Goal: Task Accomplishment & Management: Manage account settings

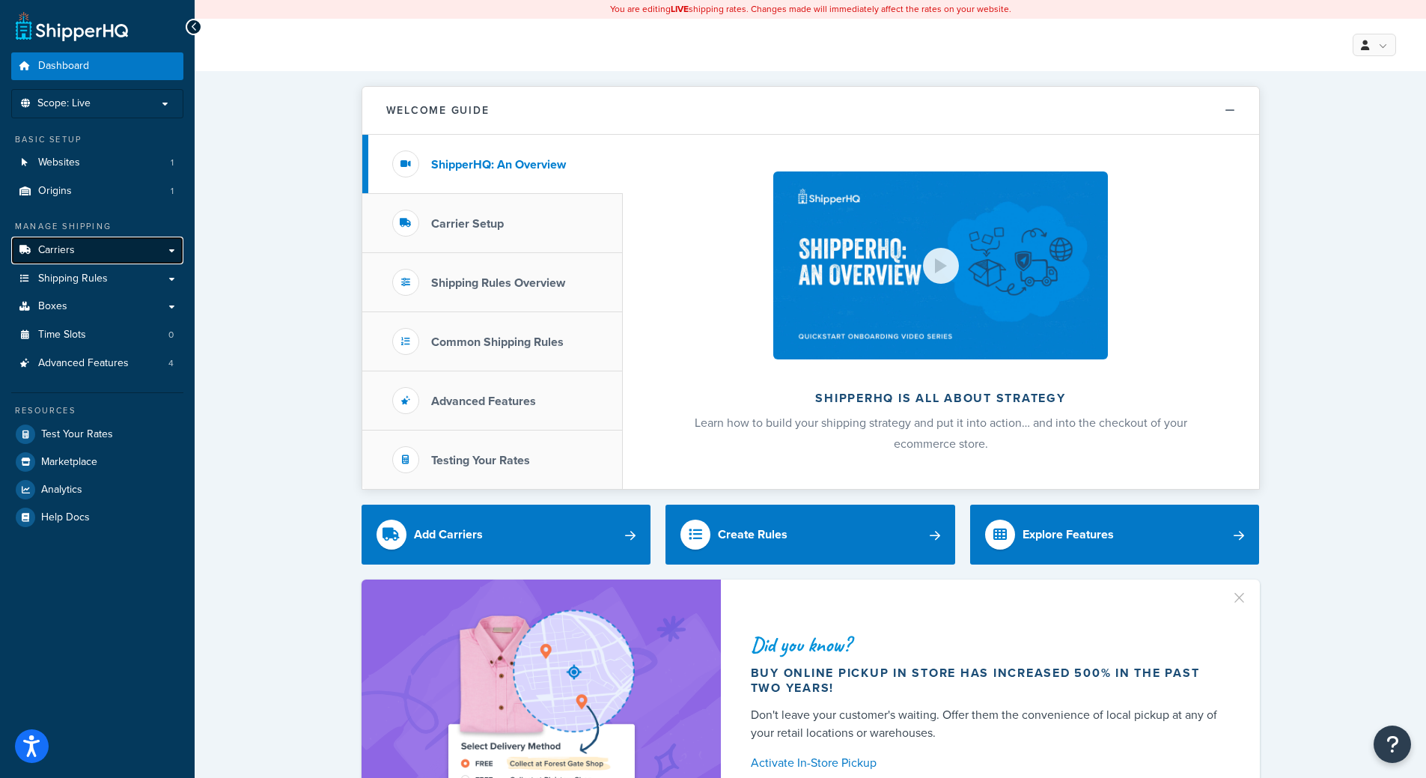
click at [153, 240] on link "Carriers" at bounding box center [97, 251] width 172 height 28
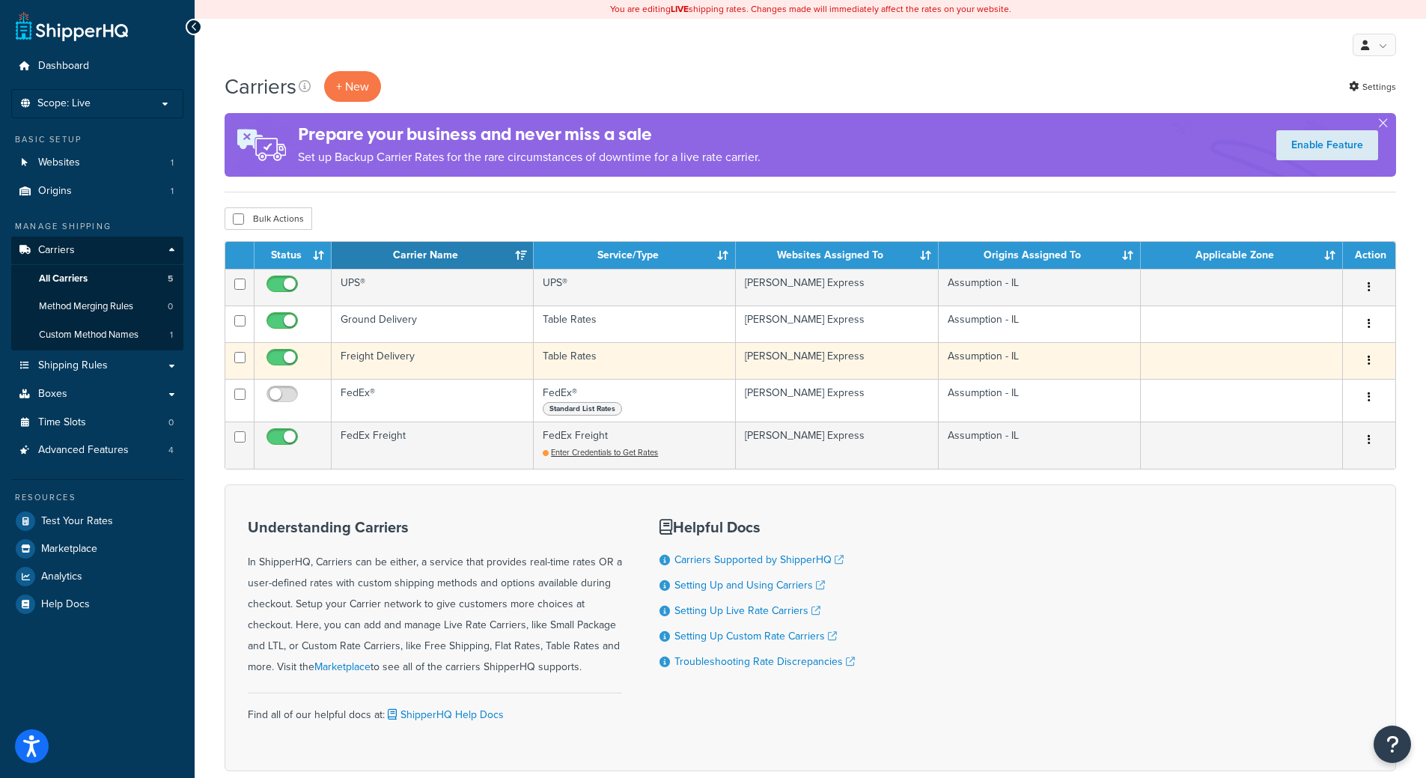
click at [595, 362] on td "Table Rates" at bounding box center [635, 360] width 202 height 37
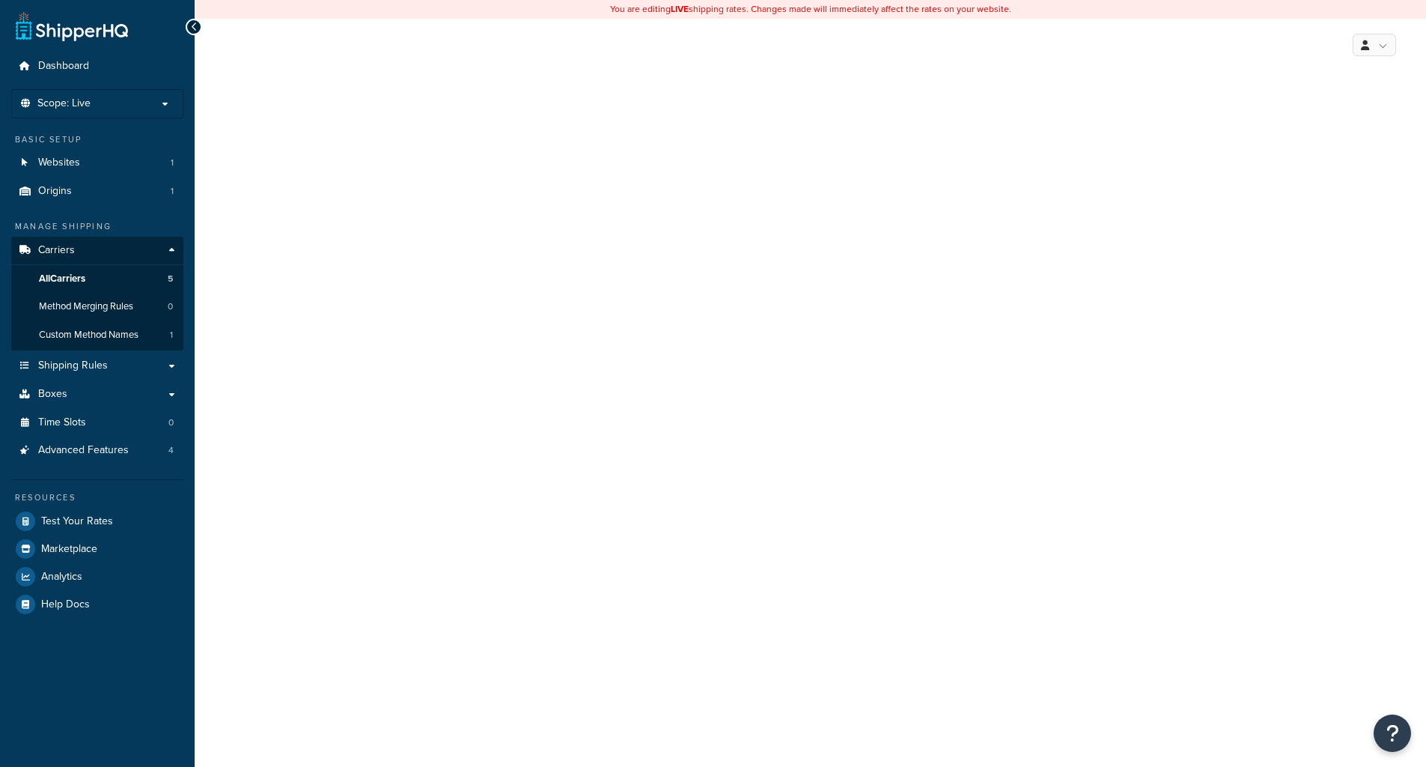
select select "25"
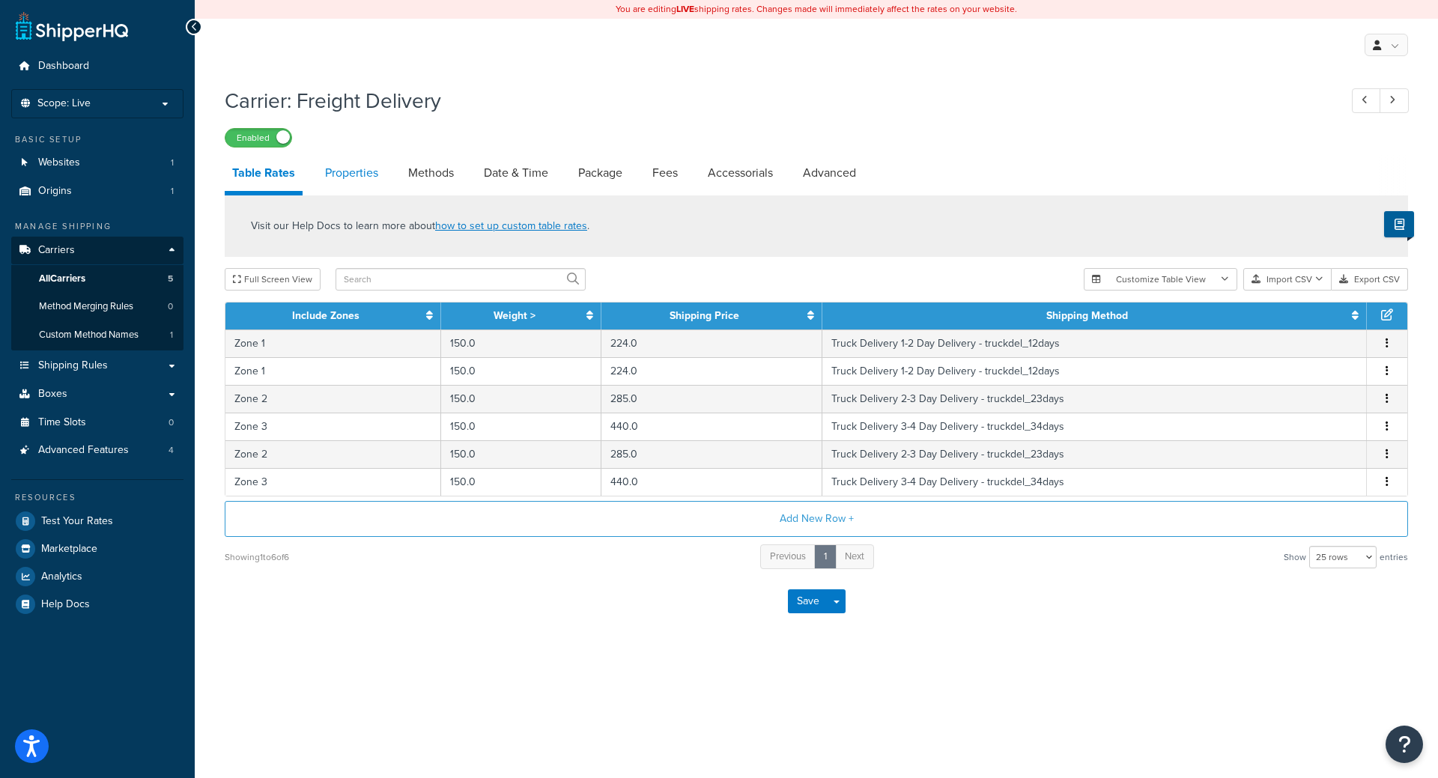
click at [374, 168] on link "Properties" at bounding box center [351, 173] width 68 height 36
select select "HIGHEST"
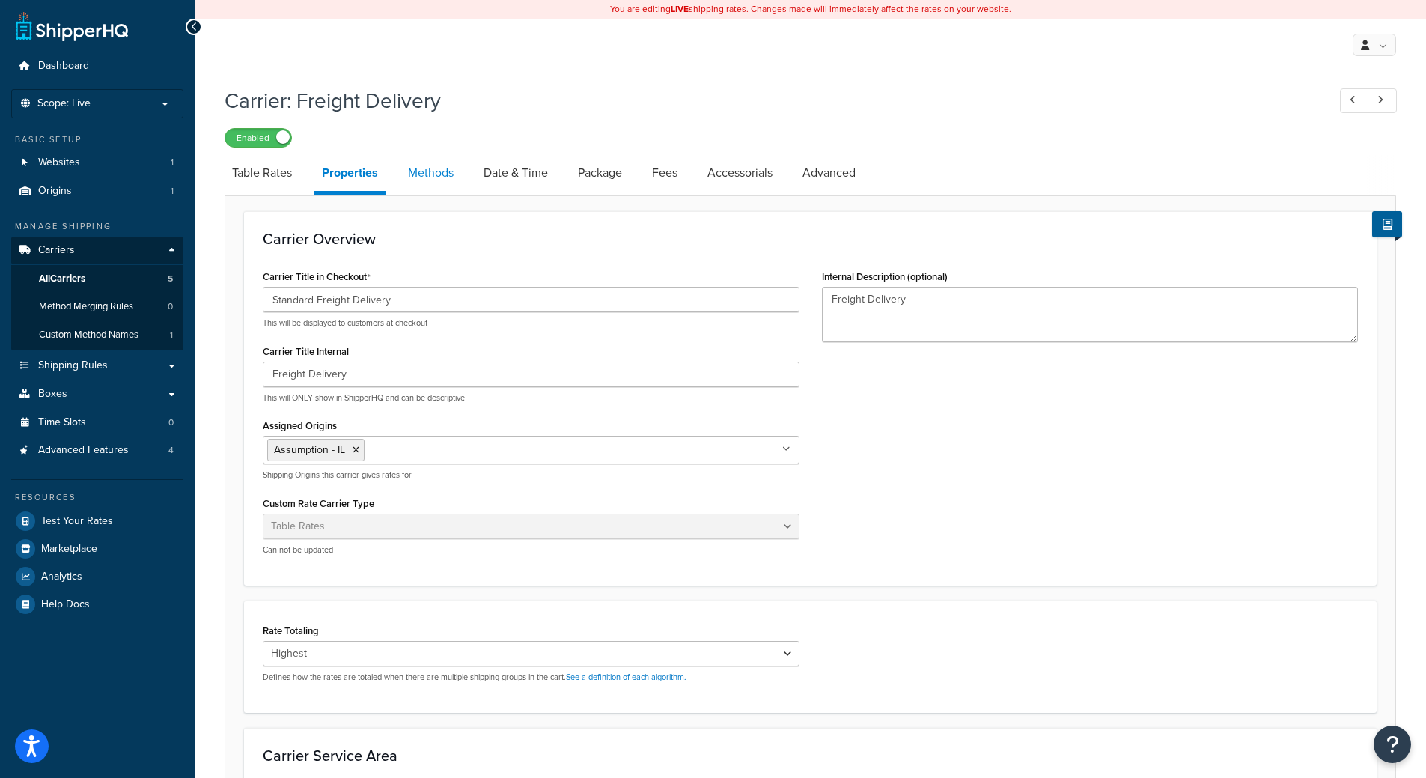
click at [451, 182] on link "Methods" at bounding box center [431, 173] width 61 height 36
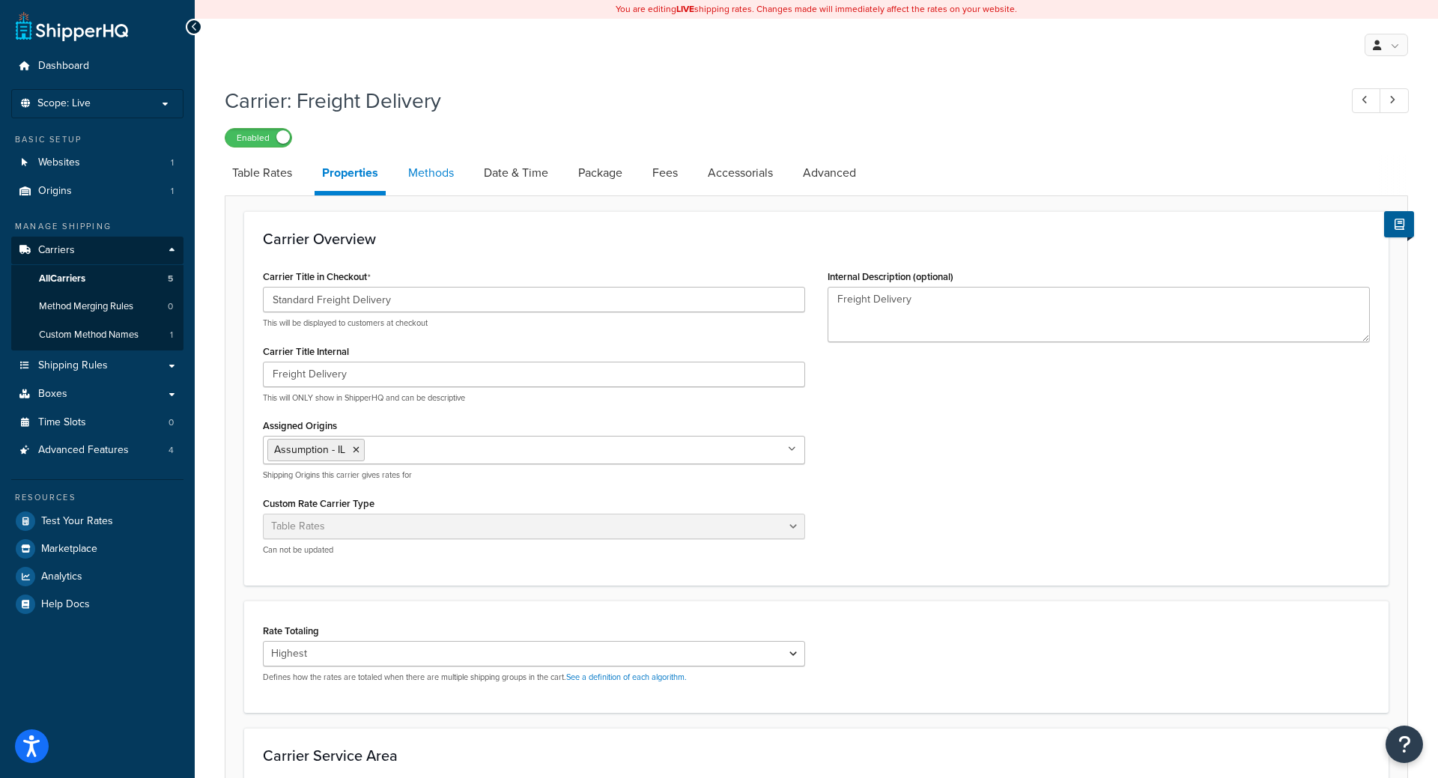
select select "25"
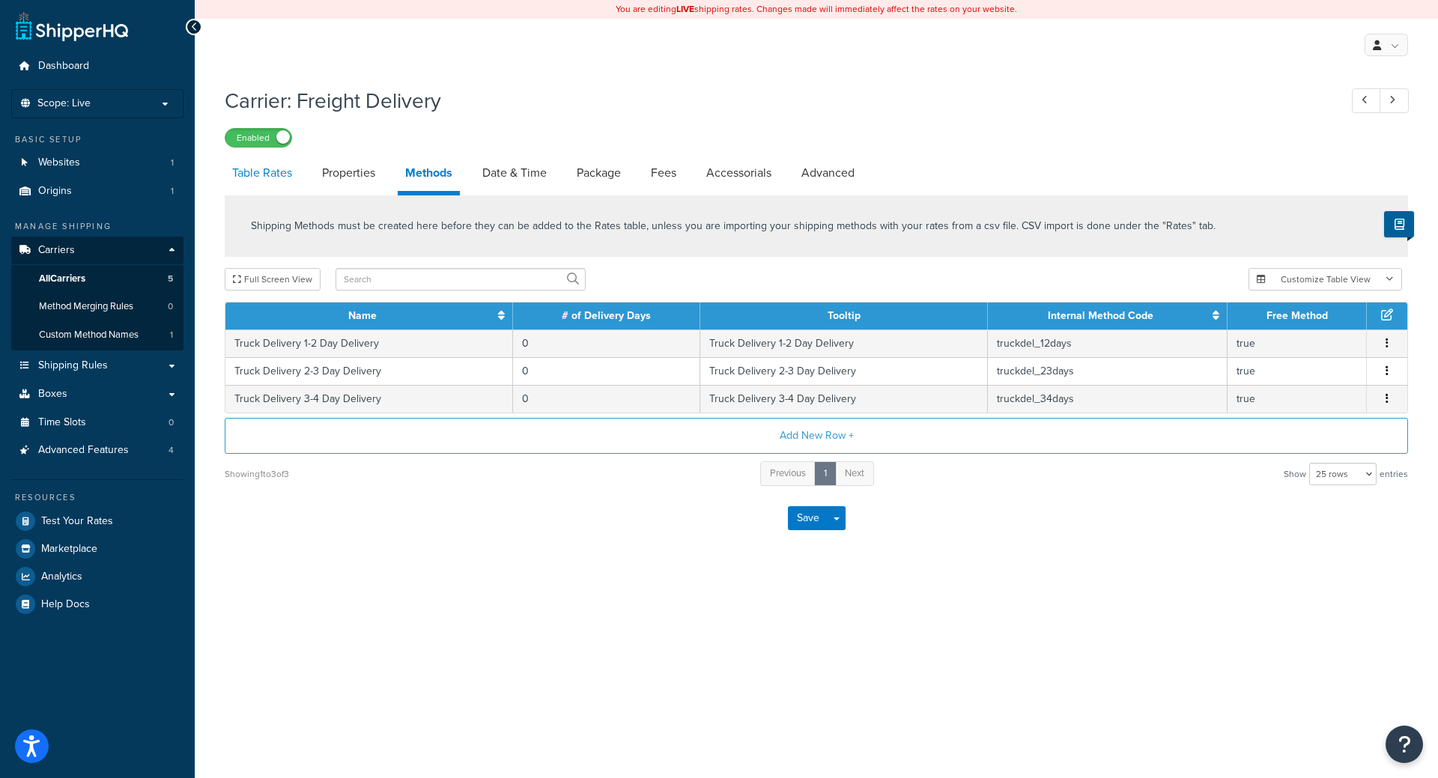
click at [270, 165] on link "Table Rates" at bounding box center [262, 173] width 75 height 36
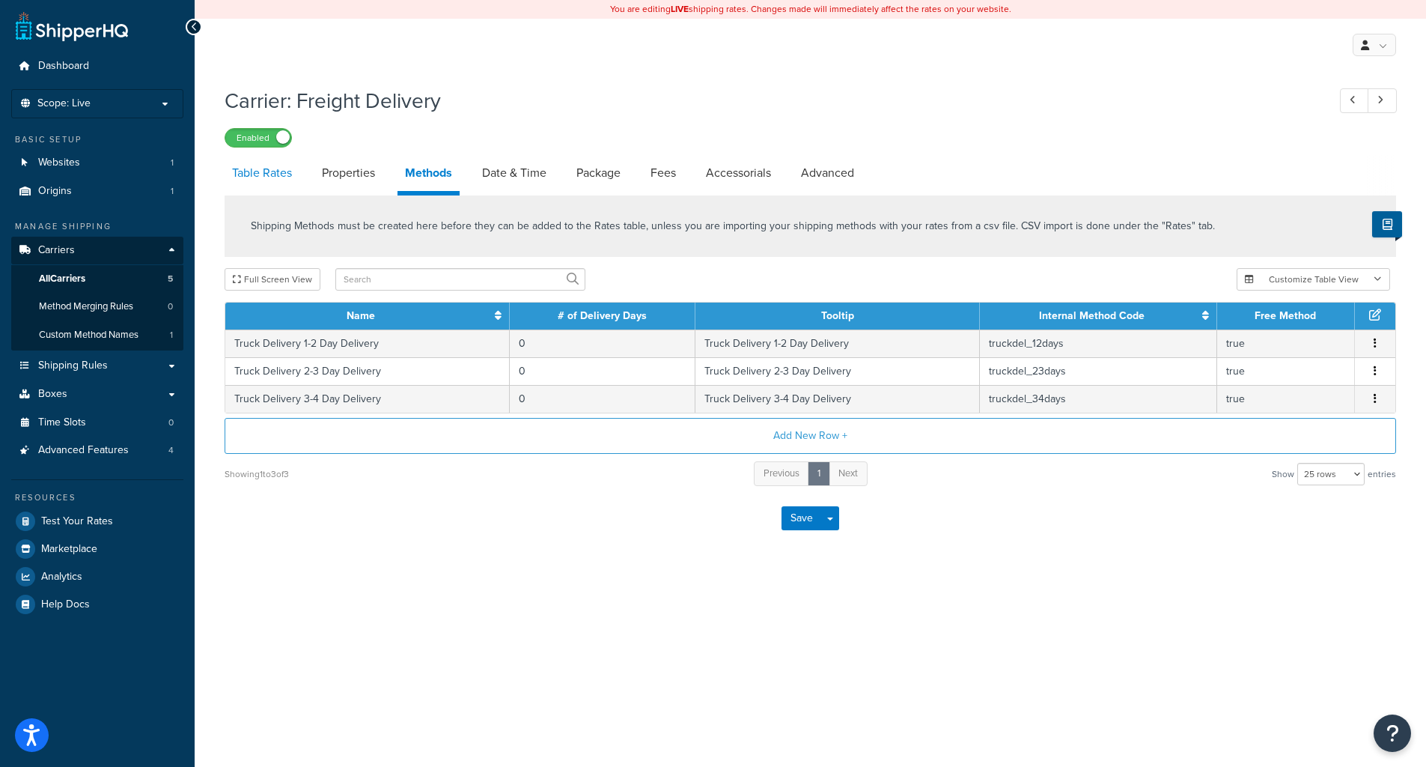
select select "25"
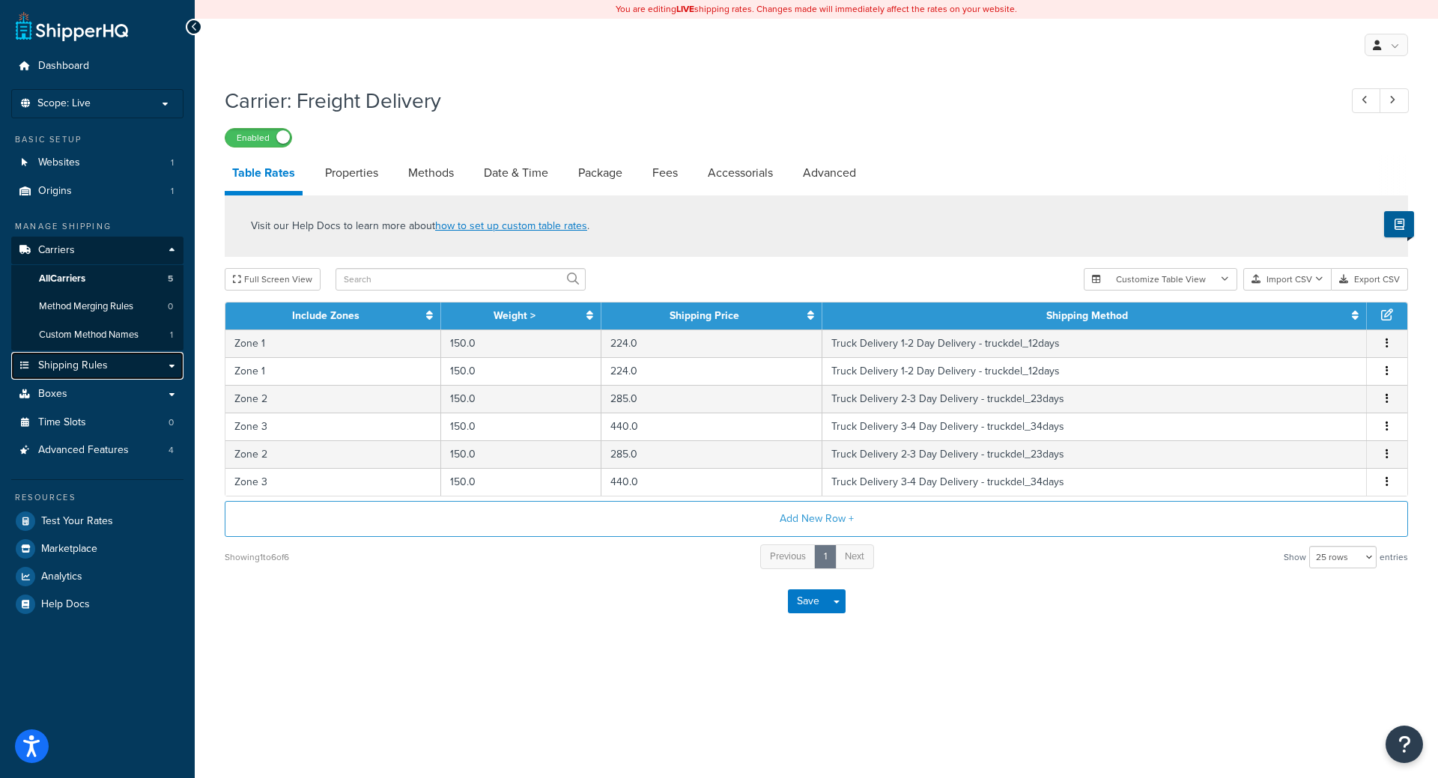
click at [160, 363] on link "Shipping Rules" at bounding box center [97, 366] width 172 height 28
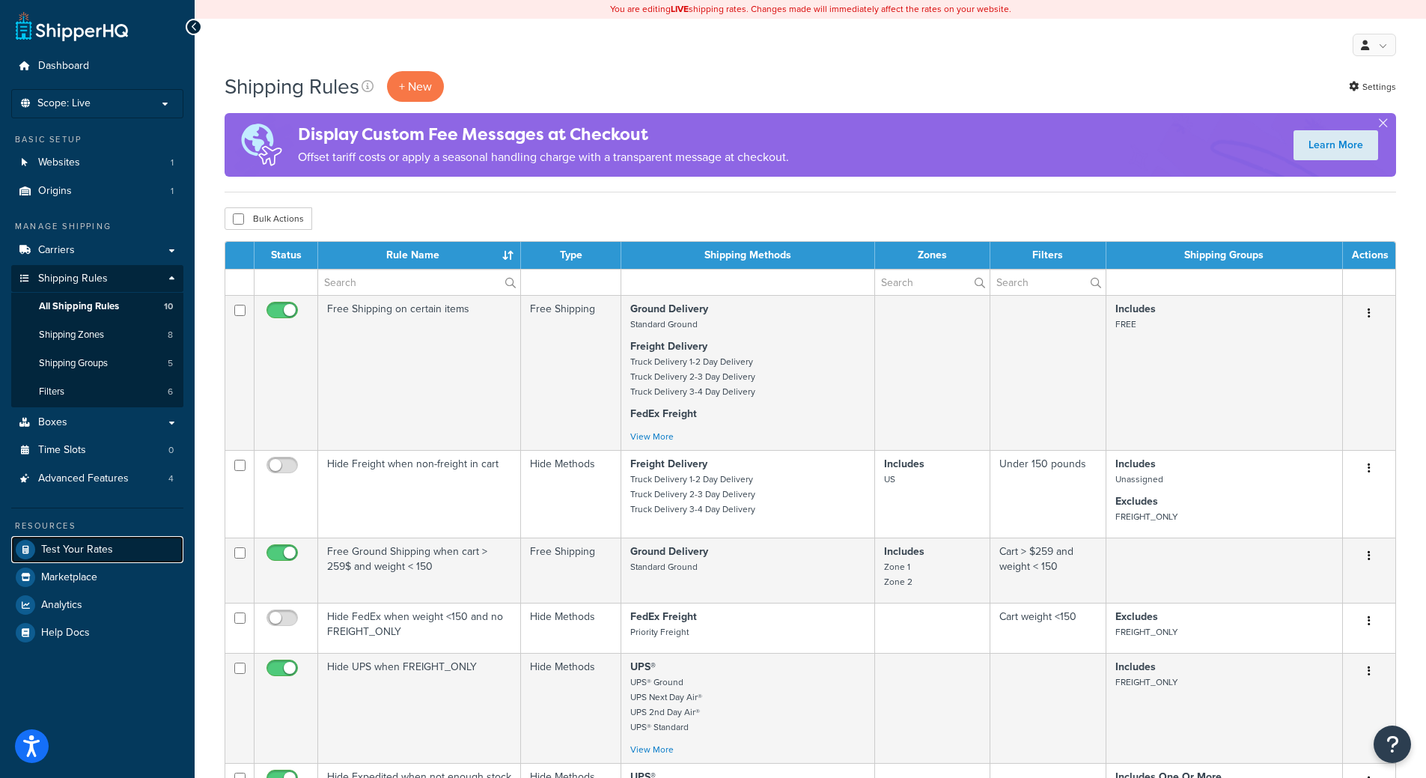
click at [130, 553] on link "Test Your Rates" at bounding box center [97, 549] width 172 height 27
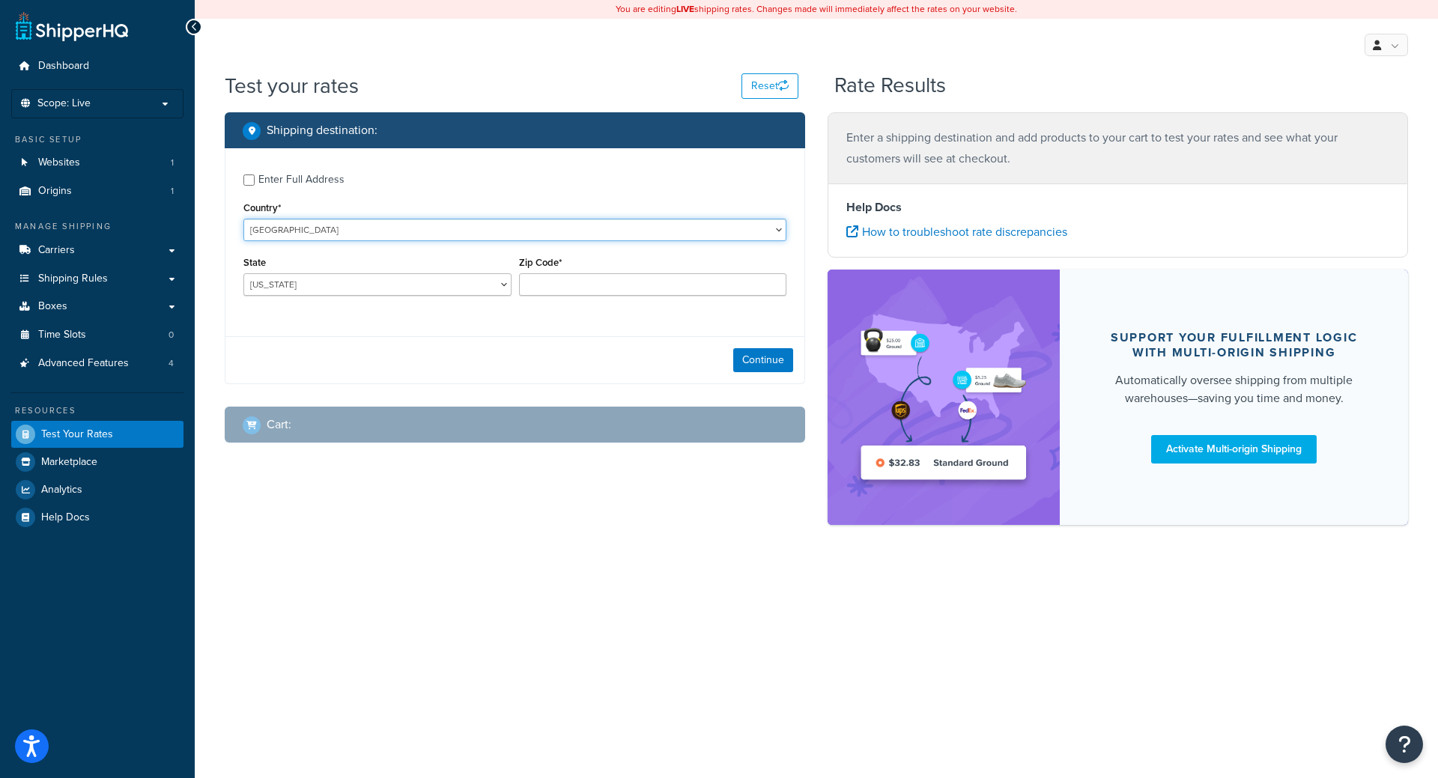
click at [422, 234] on select "United States United Kingdom Afghanistan Åland Islands Albania Algeria American…" at bounding box center [514, 230] width 543 height 22
select select "NY"
click at [243, 273] on select "Alabama Alaska American Samoa Arizona Arkansas Armed Forces Americas Armed Forc…" at bounding box center [377, 284] width 268 height 22
click at [564, 288] on input "Zip Code*" at bounding box center [653, 284] width 268 height 22
type input "10118"
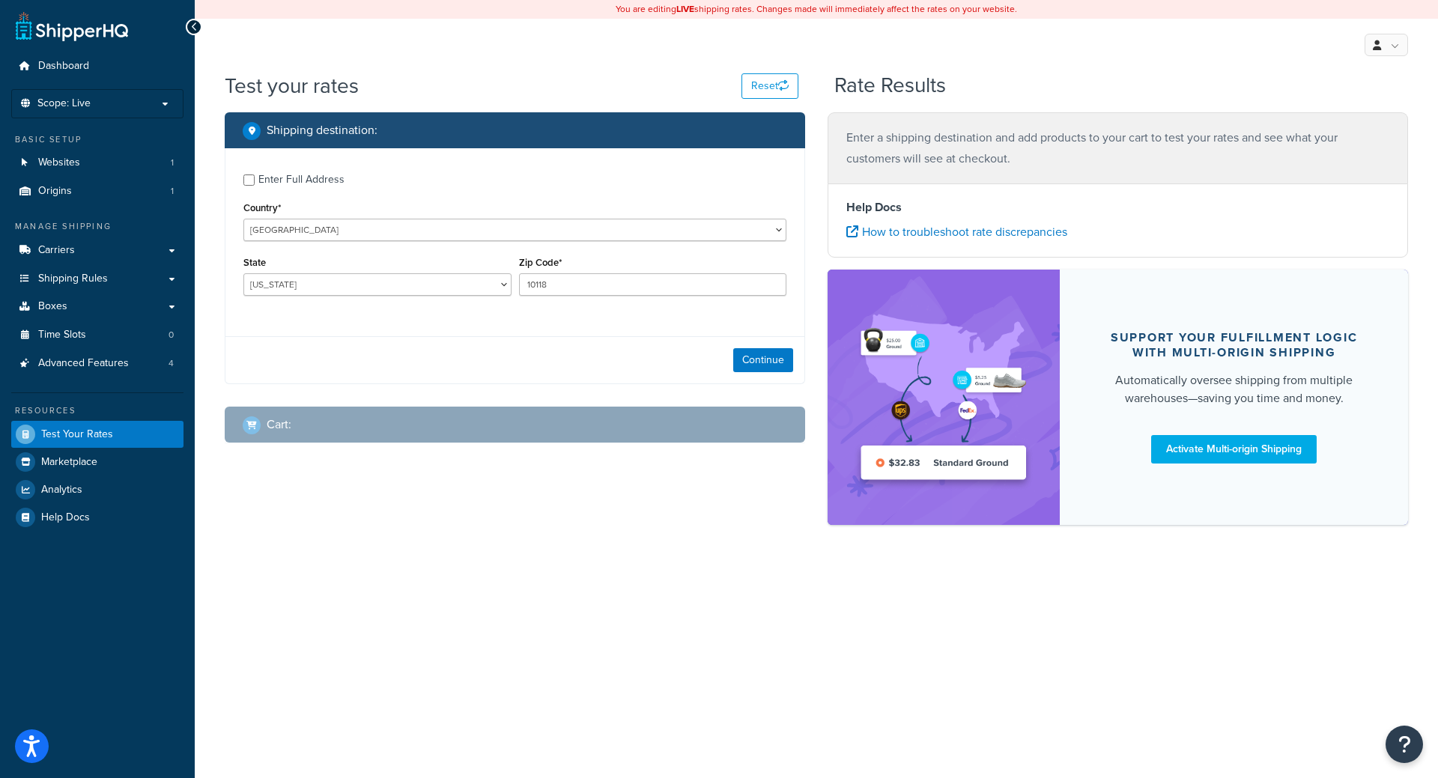
click at [568, 438] on div "Cart :" at bounding box center [515, 425] width 580 height 36
click at [777, 367] on button "Continue" at bounding box center [763, 360] width 60 height 24
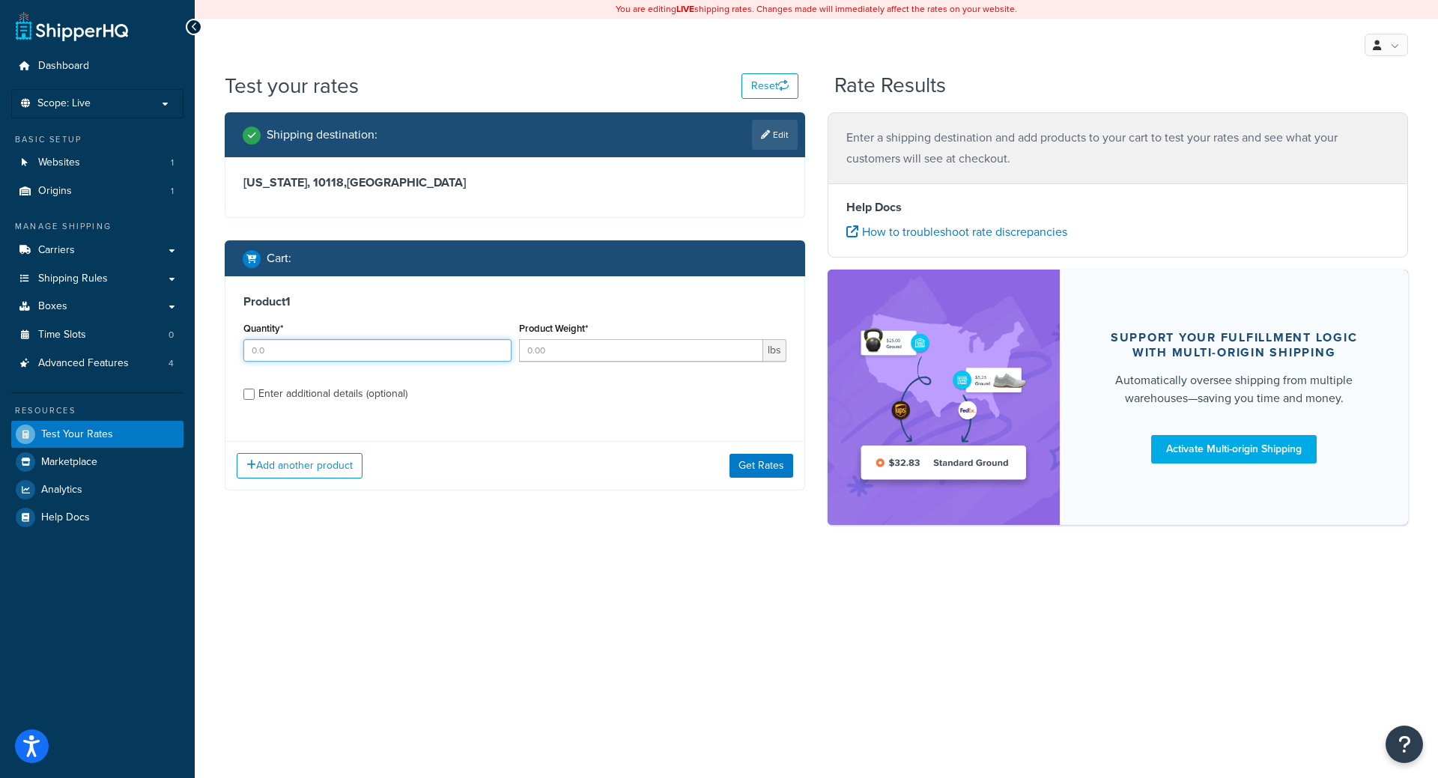
click at [315, 357] on input "Quantity*" at bounding box center [377, 350] width 268 height 22
type input "1"
click at [630, 356] on input "Product Weight*" at bounding box center [641, 350] width 245 height 22
type input "200"
click at [750, 472] on button "Get Rates" at bounding box center [761, 466] width 64 height 24
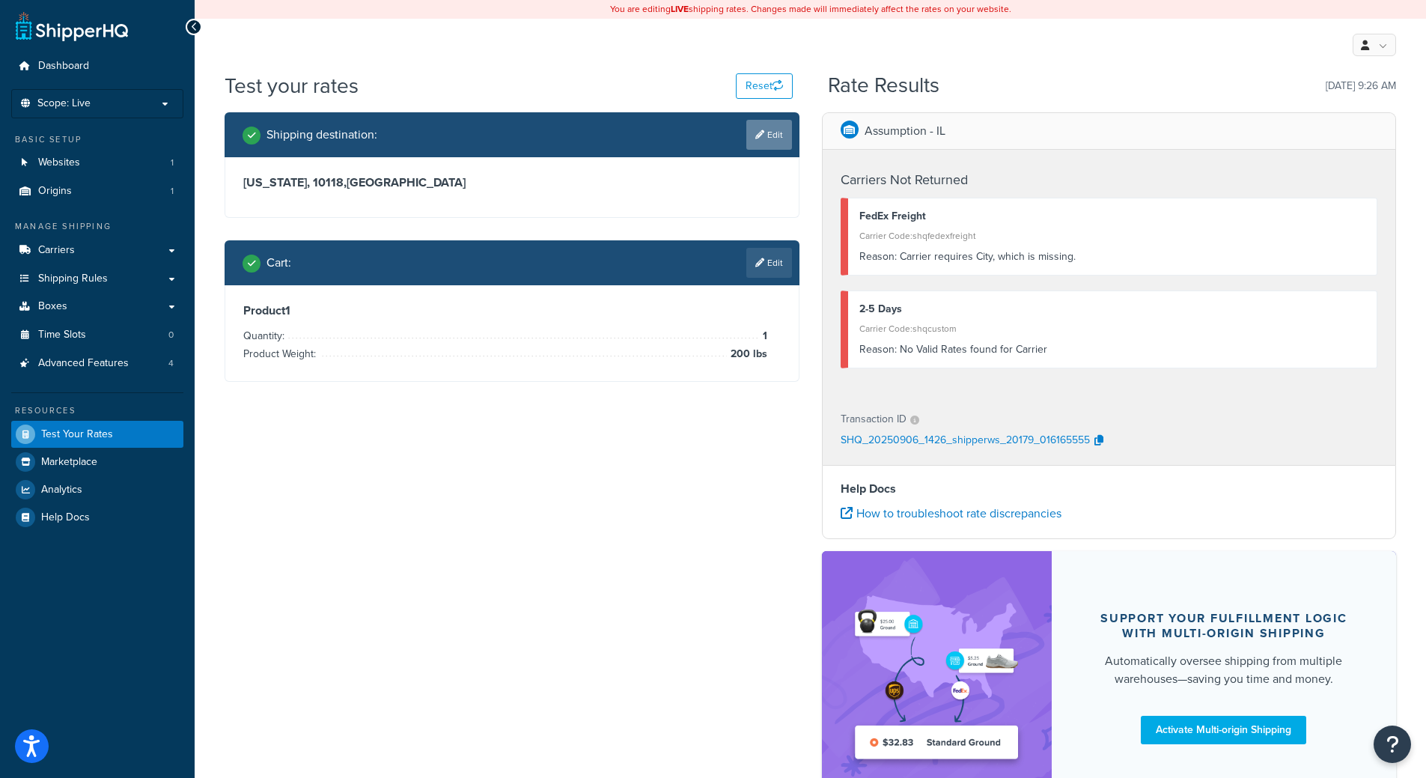
click at [771, 146] on link "Edit" at bounding box center [769, 135] width 46 height 30
select select "NY"
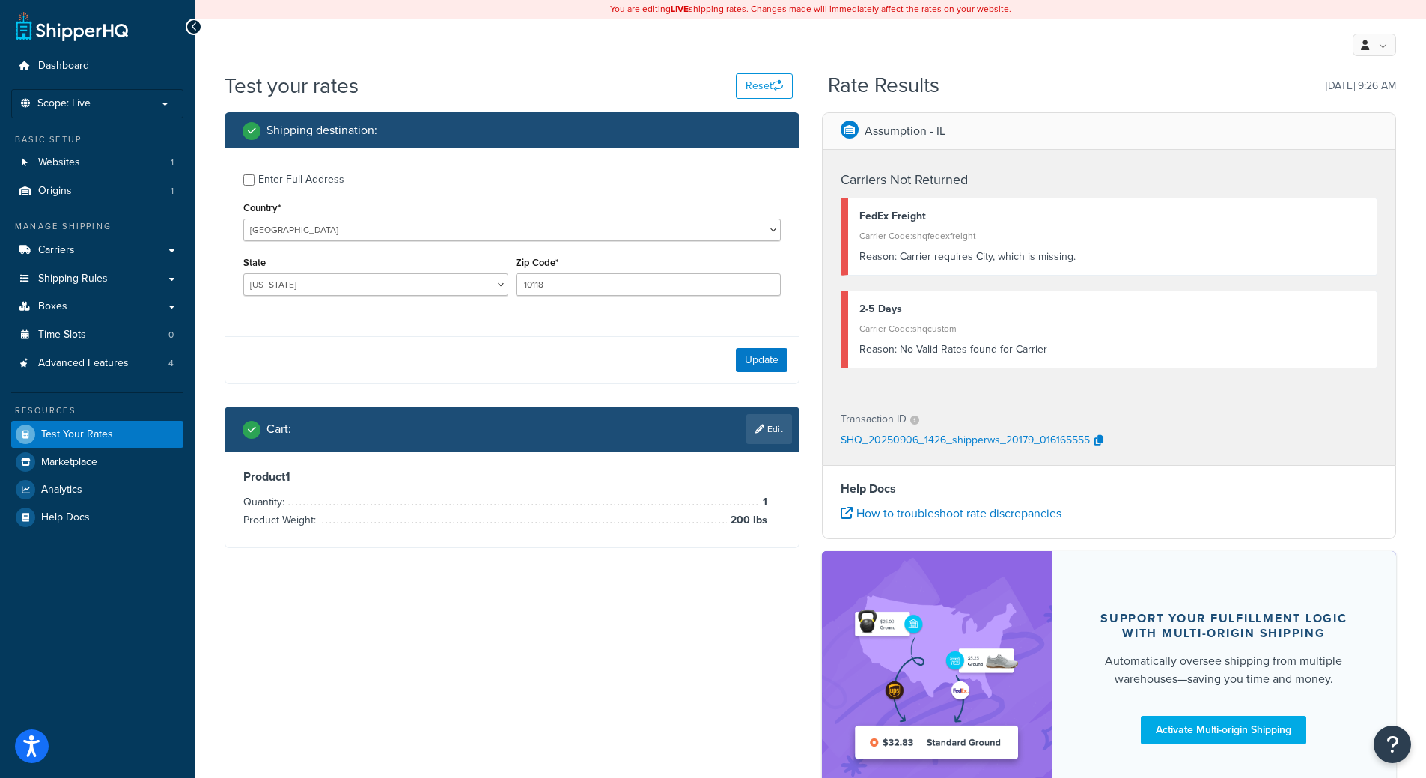
click at [773, 347] on div "Update" at bounding box center [512, 359] width 574 height 47
click at [760, 359] on button "Update" at bounding box center [762, 360] width 52 height 24
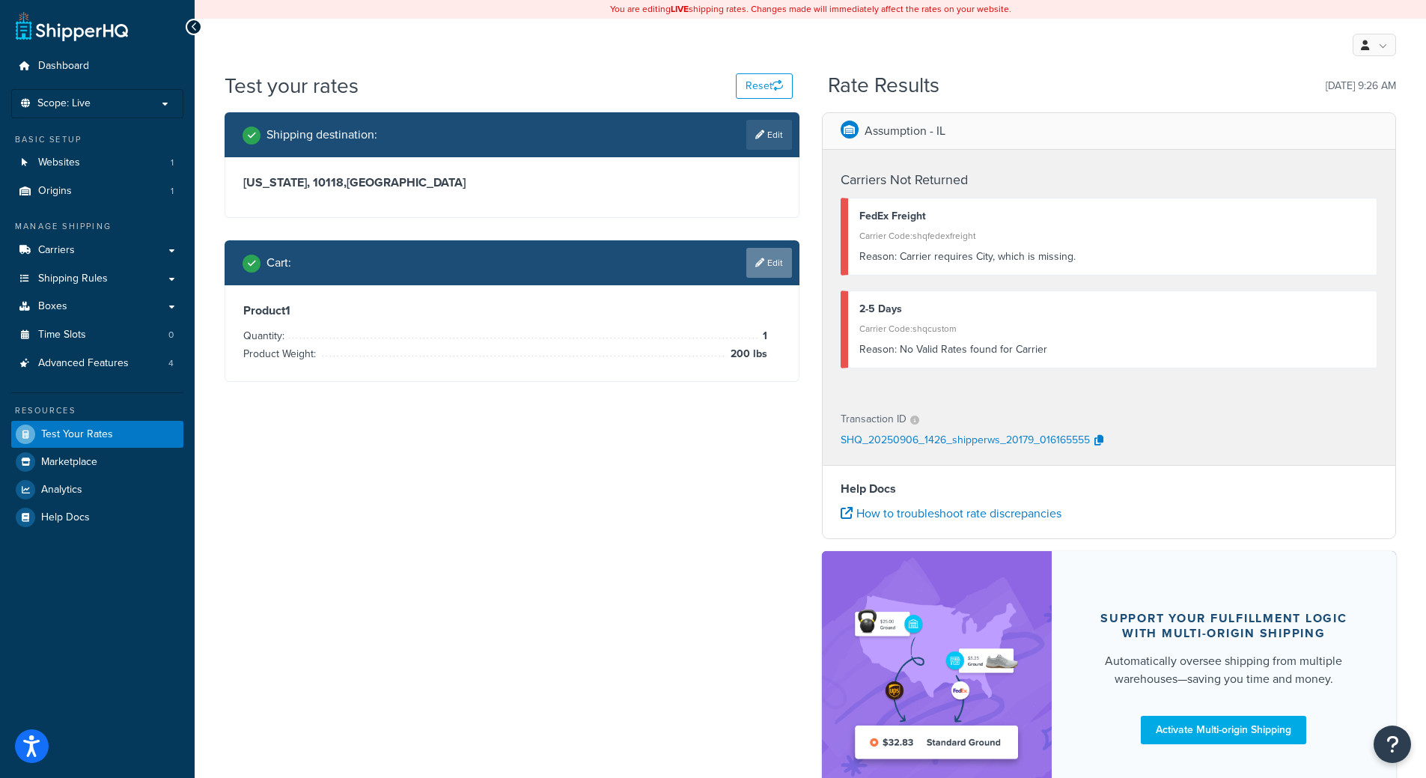
click at [773, 249] on link "Edit" at bounding box center [769, 263] width 46 height 30
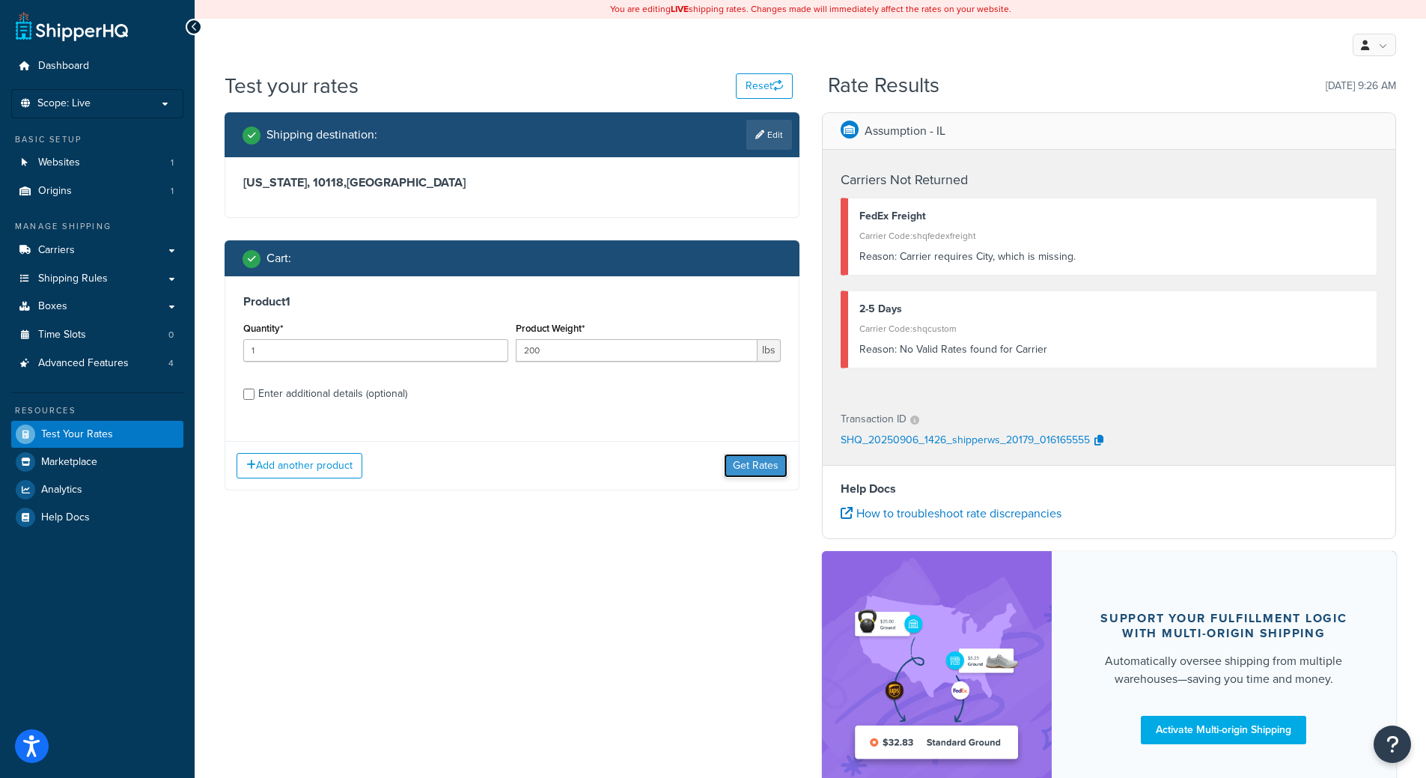
click at [765, 464] on button "Get Rates" at bounding box center [756, 466] width 64 height 24
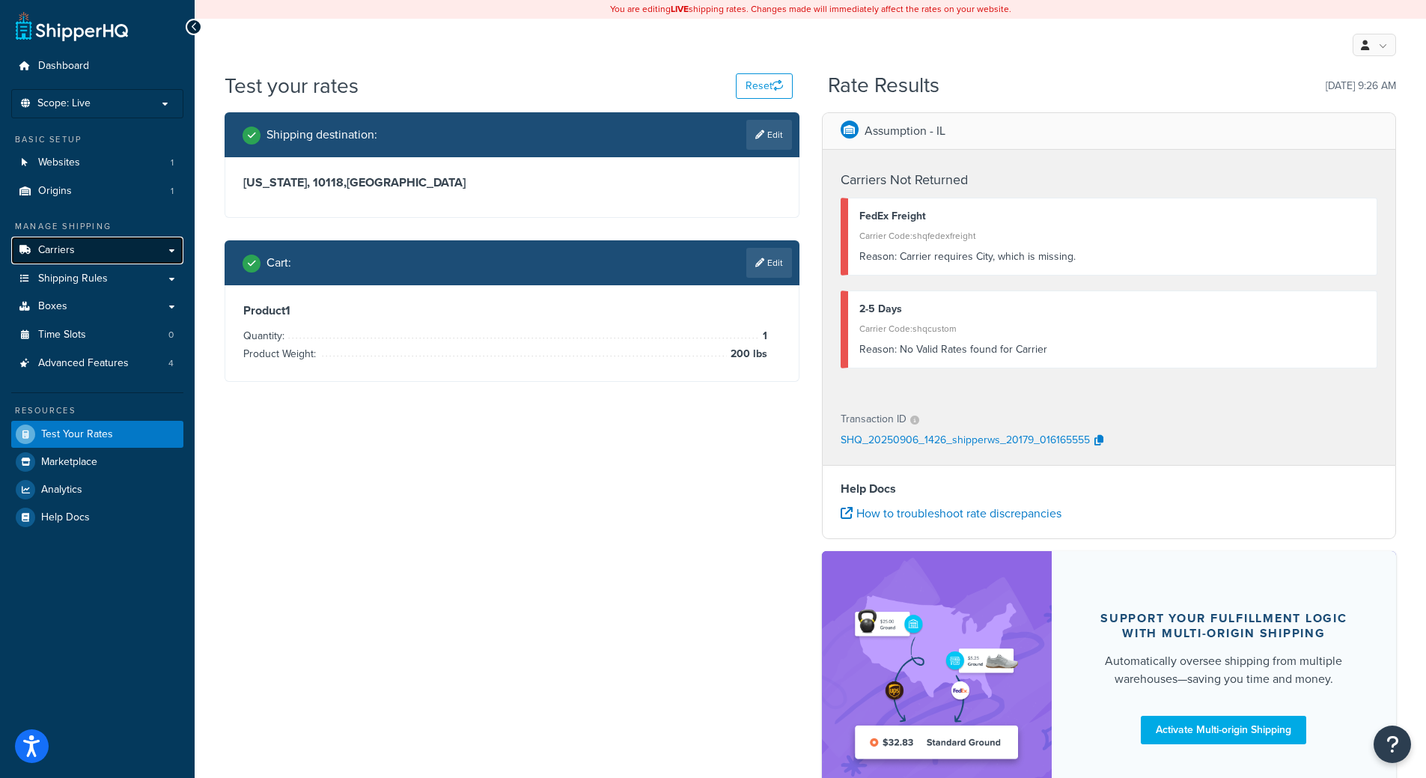
click at [111, 251] on link "Carriers" at bounding box center [97, 251] width 172 height 28
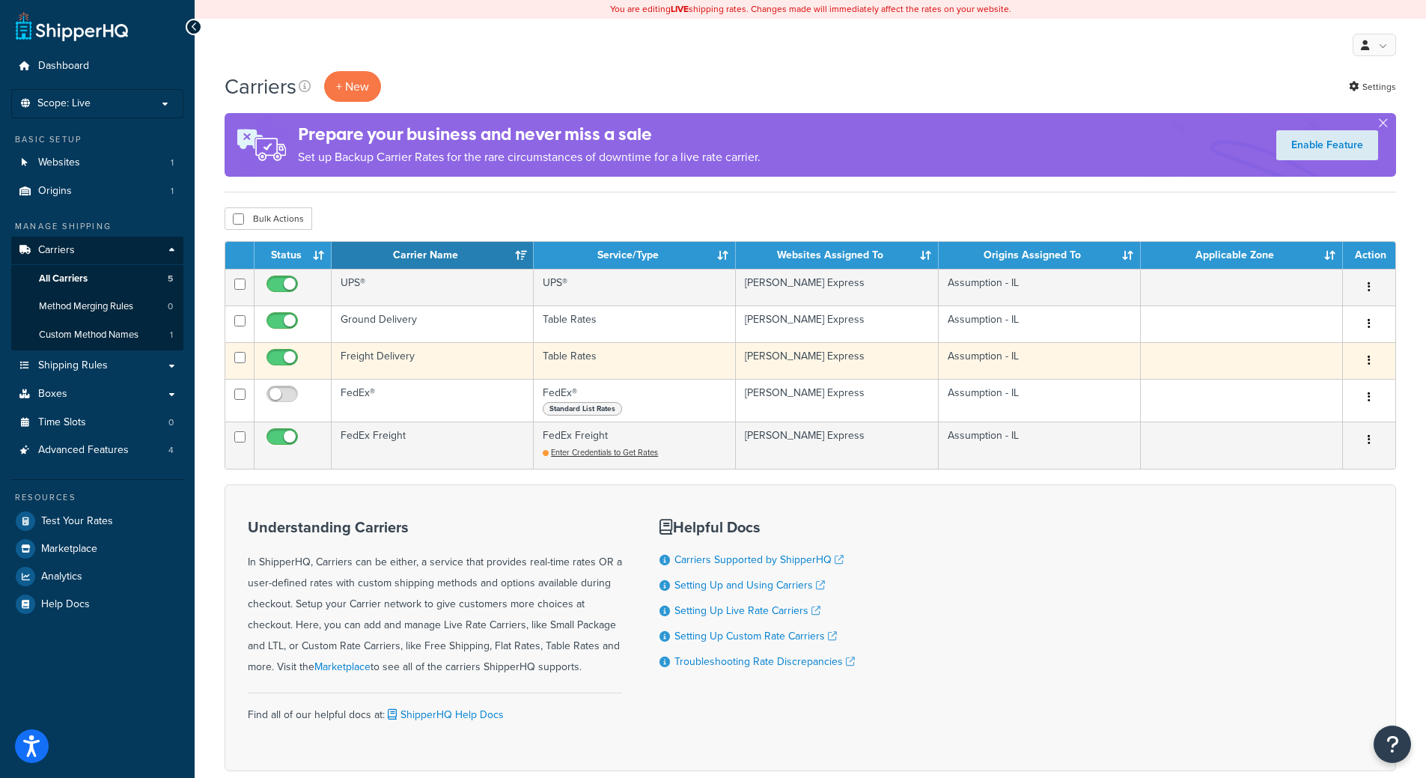
click at [1374, 356] on button "button" at bounding box center [1369, 361] width 21 height 24
click at [1325, 391] on link "Edit" at bounding box center [1309, 390] width 118 height 31
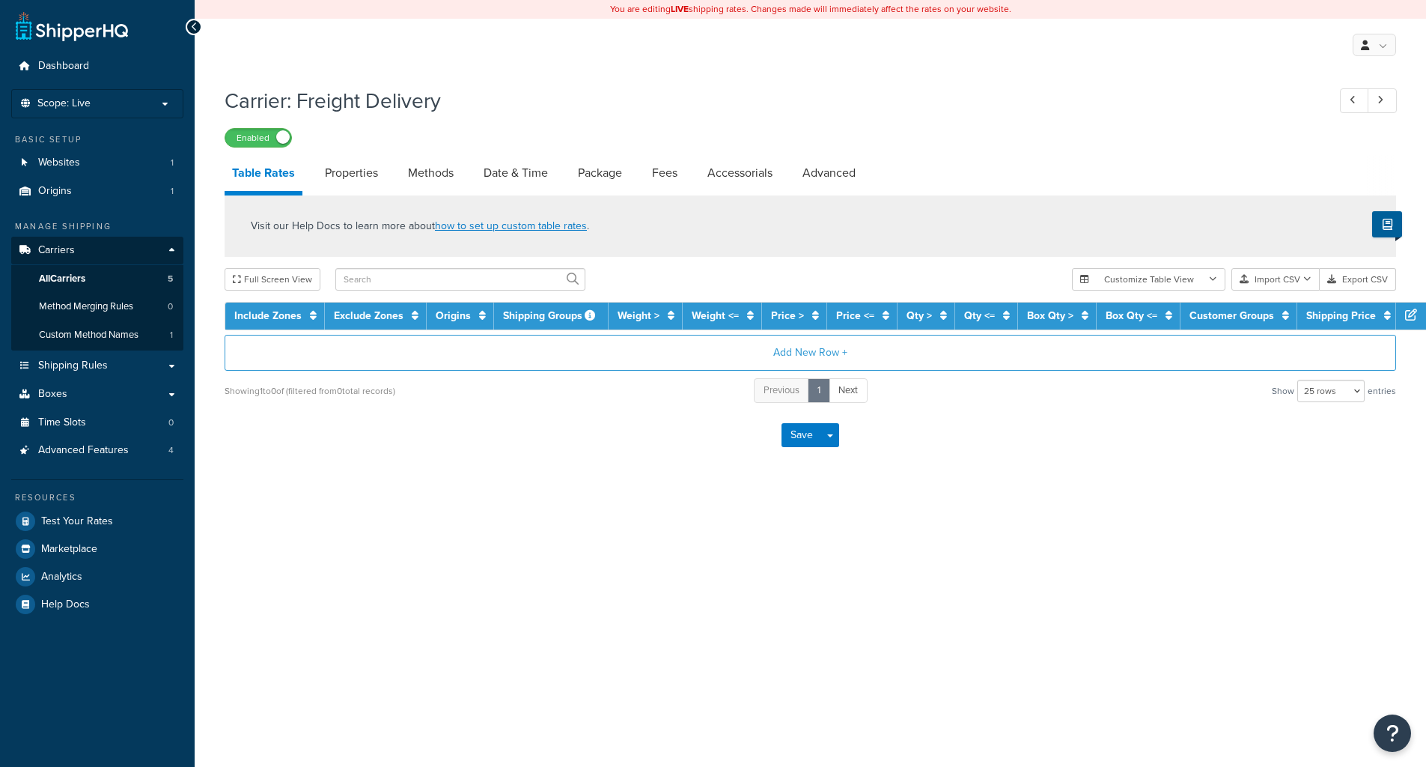
select select "25"
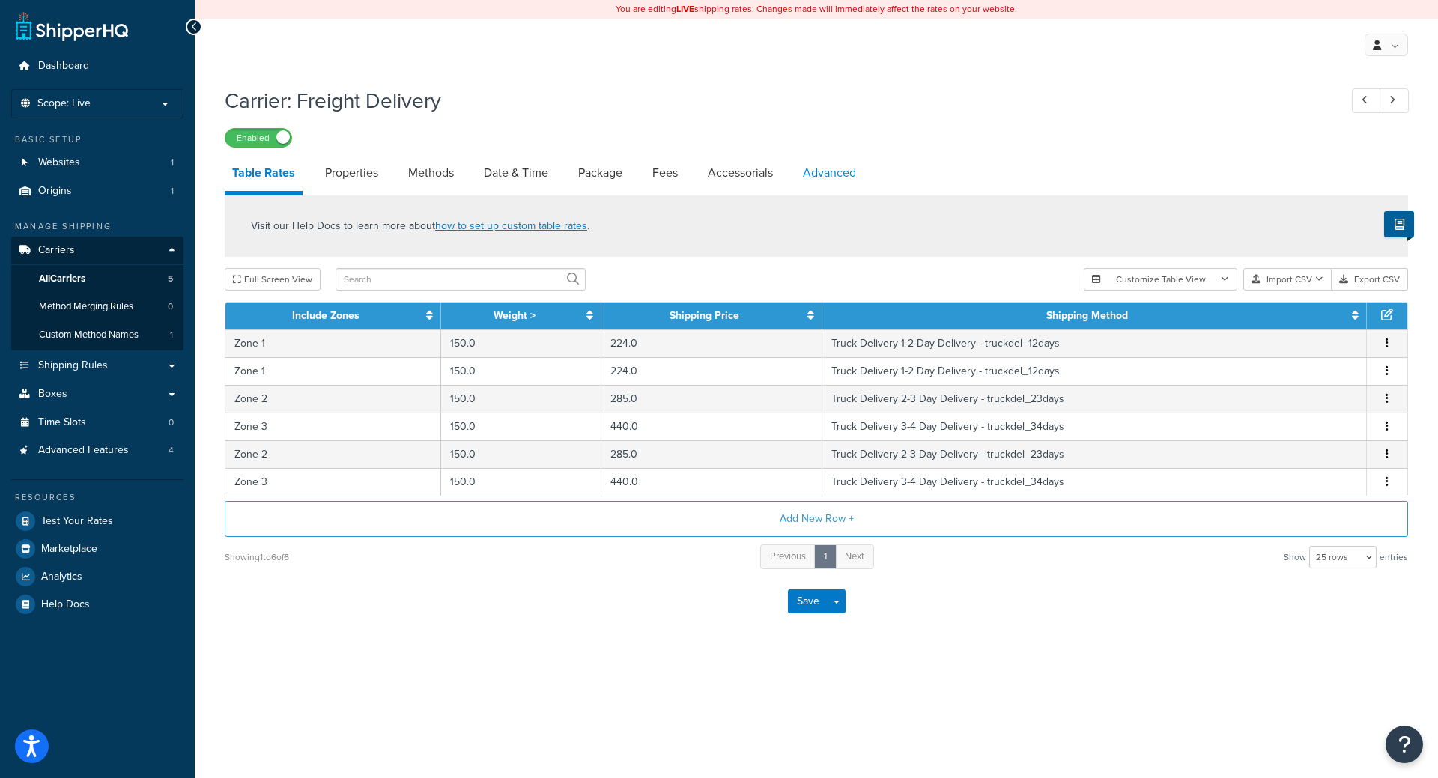
click at [809, 168] on link "Advanced" at bounding box center [829, 173] width 68 height 36
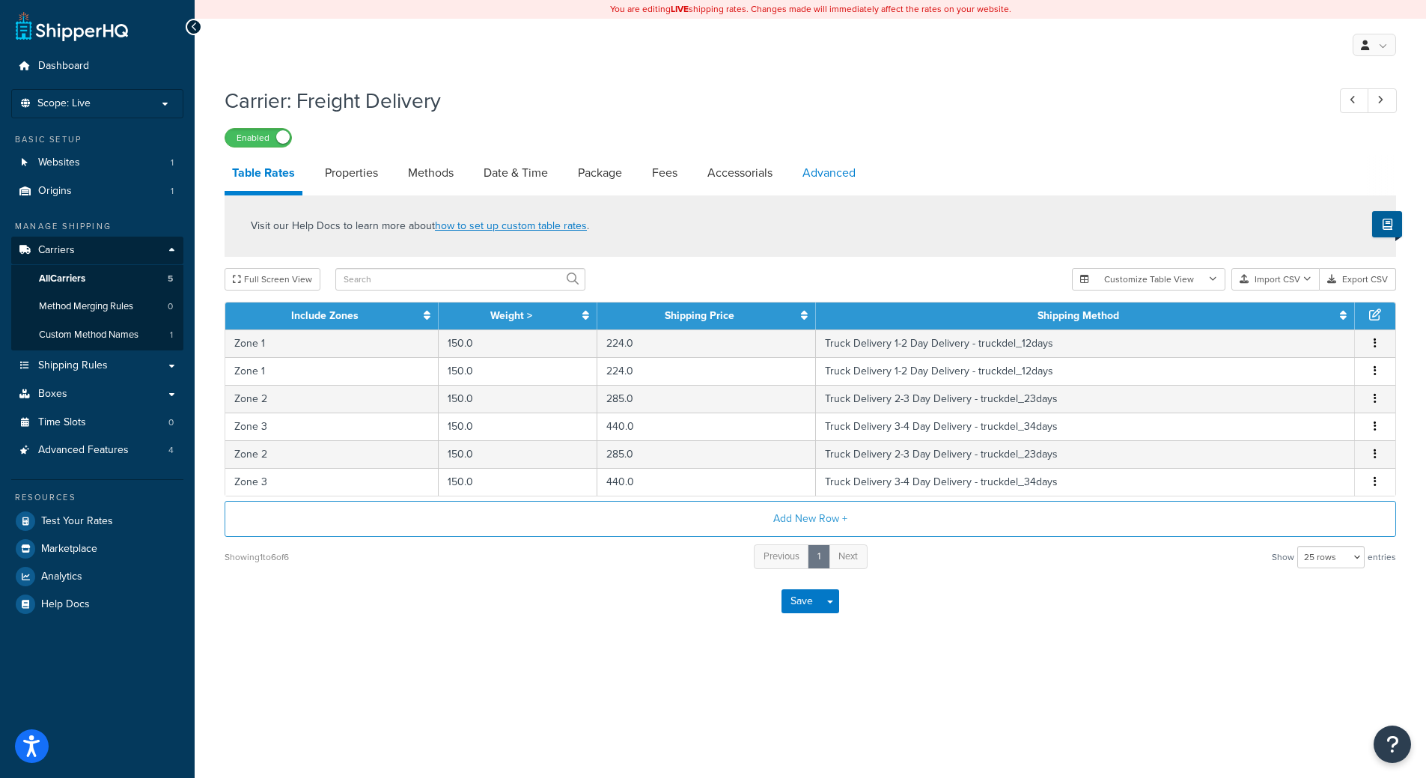
select select "false"
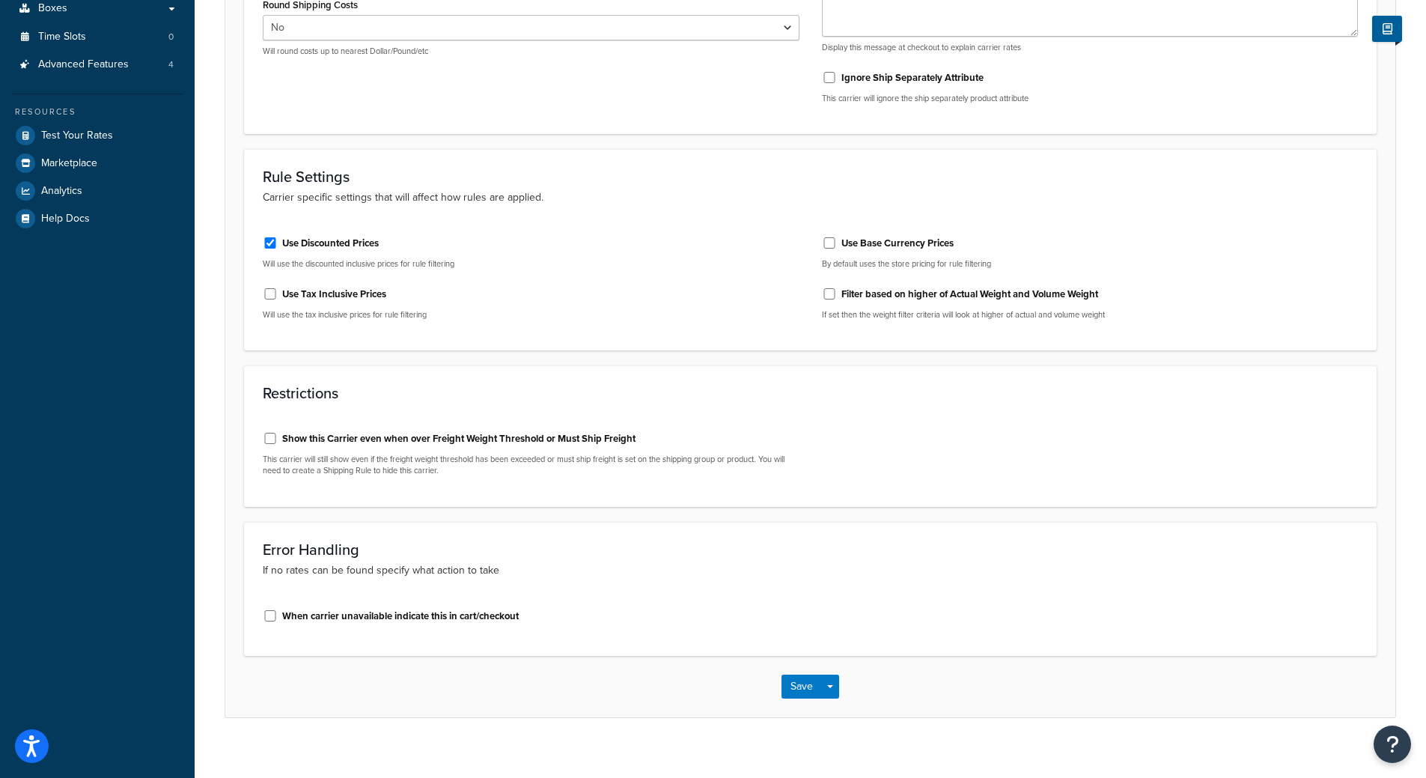
scroll to position [389, 0]
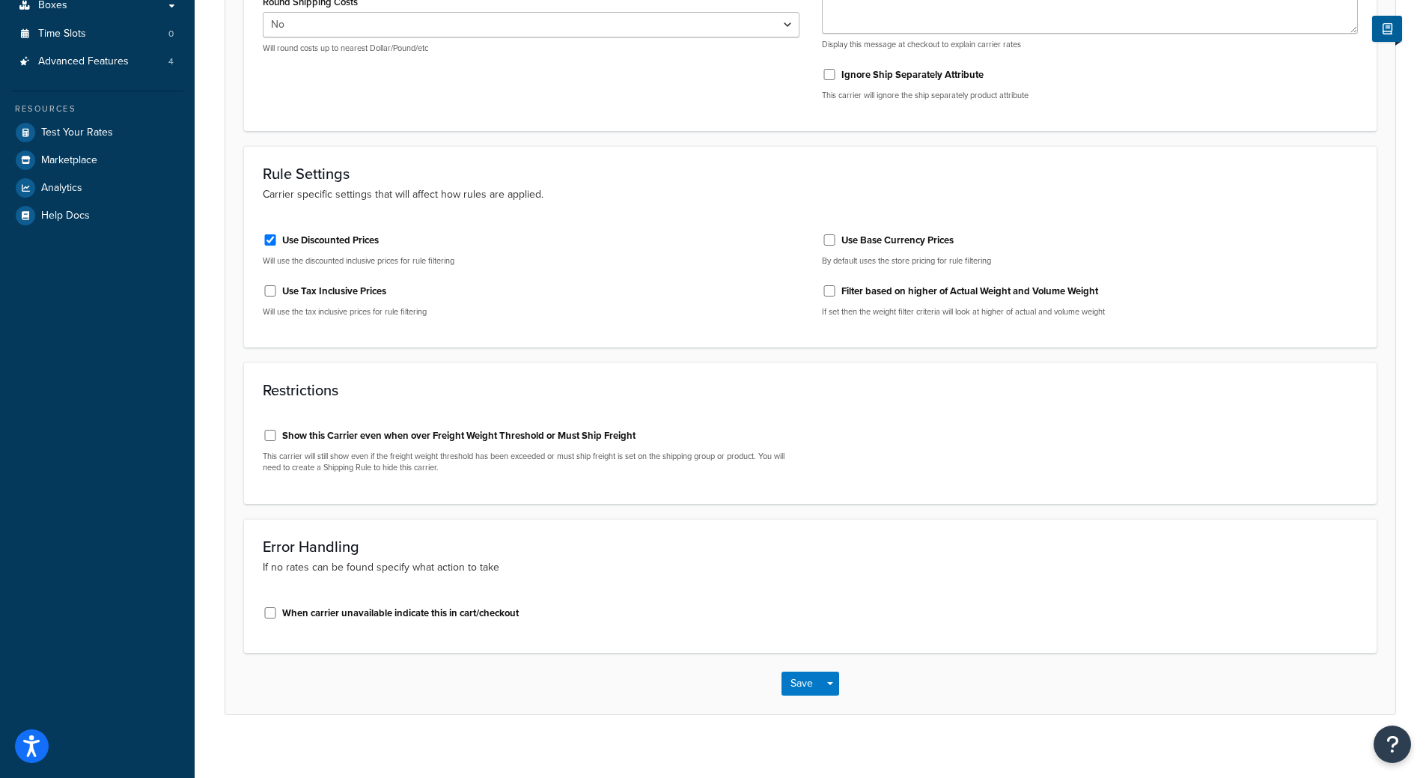
click at [444, 437] on label "Show this Carrier even when over Freight Weight Threshold or Must Ship Freight" at bounding box center [458, 435] width 353 height 13
click at [278, 437] on input "Show this Carrier even when over Freight Weight Threshold or Must Ship Freight" at bounding box center [270, 435] width 15 height 11
checkbox input "true"
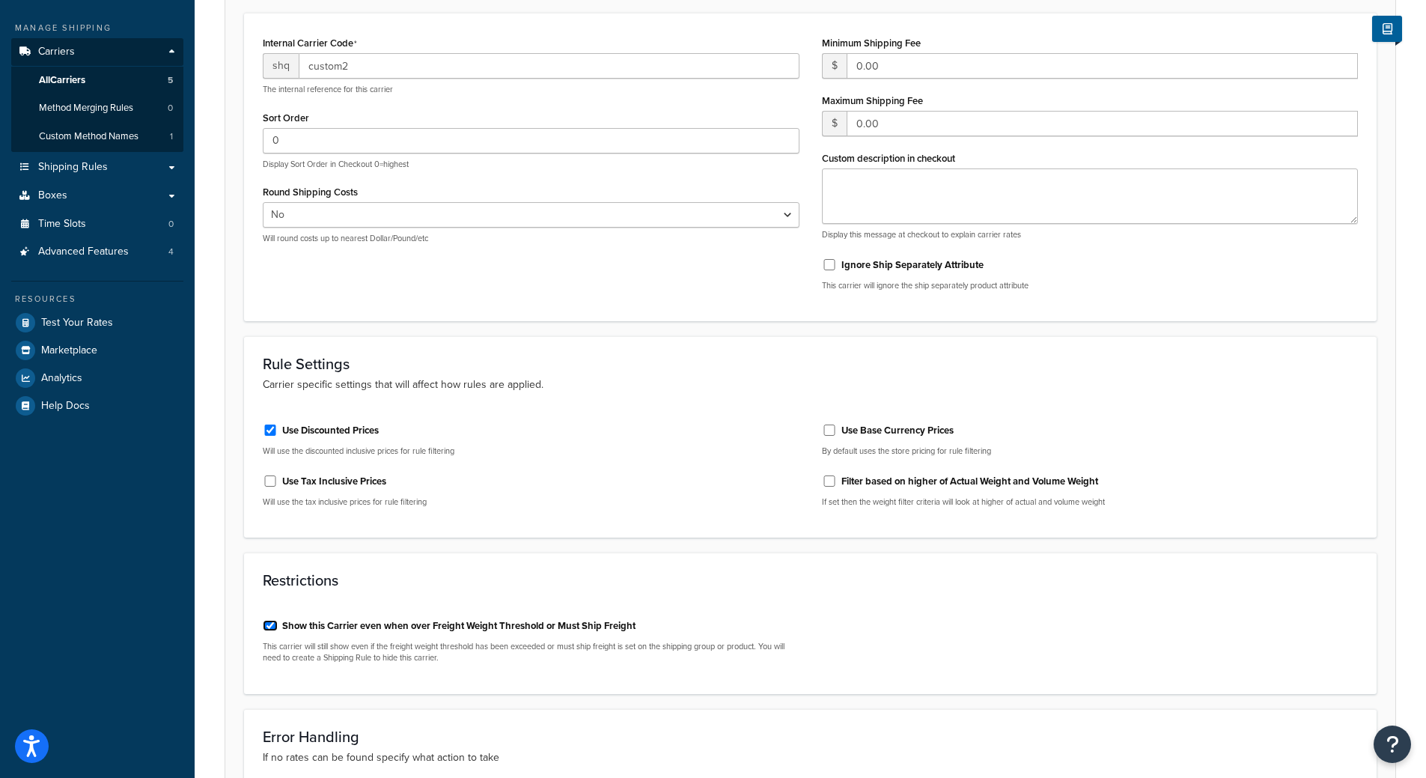
scroll to position [88, 0]
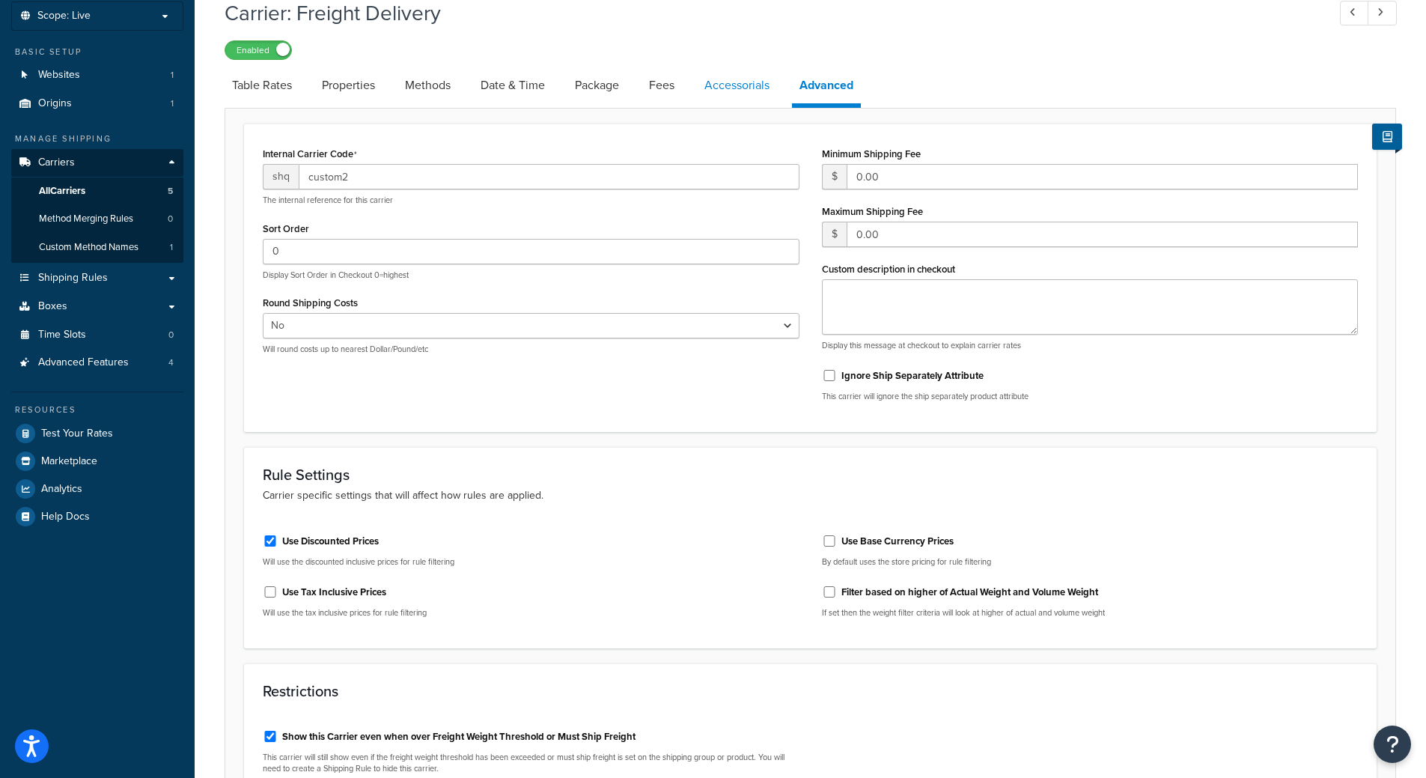
click at [735, 81] on link "Accessorials" at bounding box center [737, 85] width 80 height 36
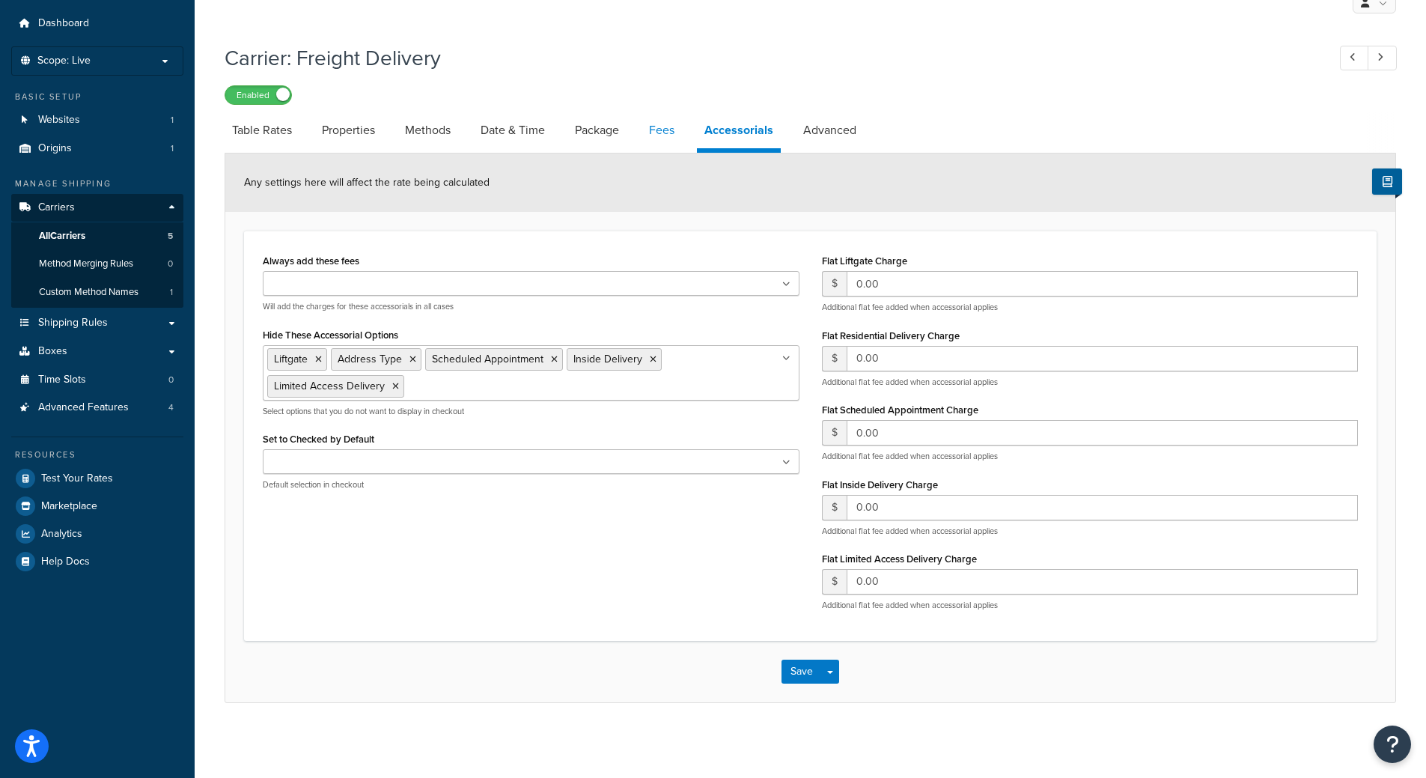
click at [662, 129] on link "Fees" at bounding box center [662, 130] width 40 height 36
select select "AFTER"
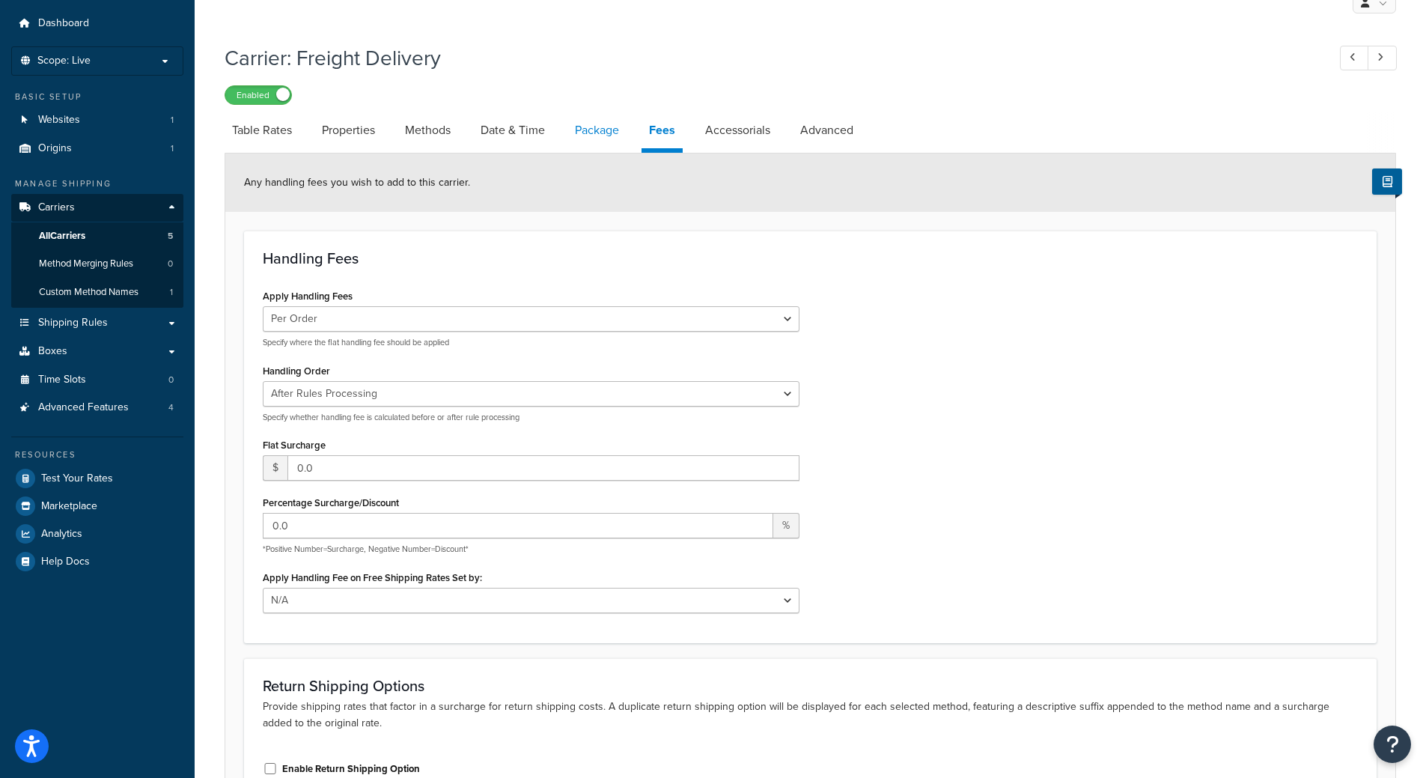
click at [573, 130] on link "Package" at bounding box center [597, 130] width 59 height 36
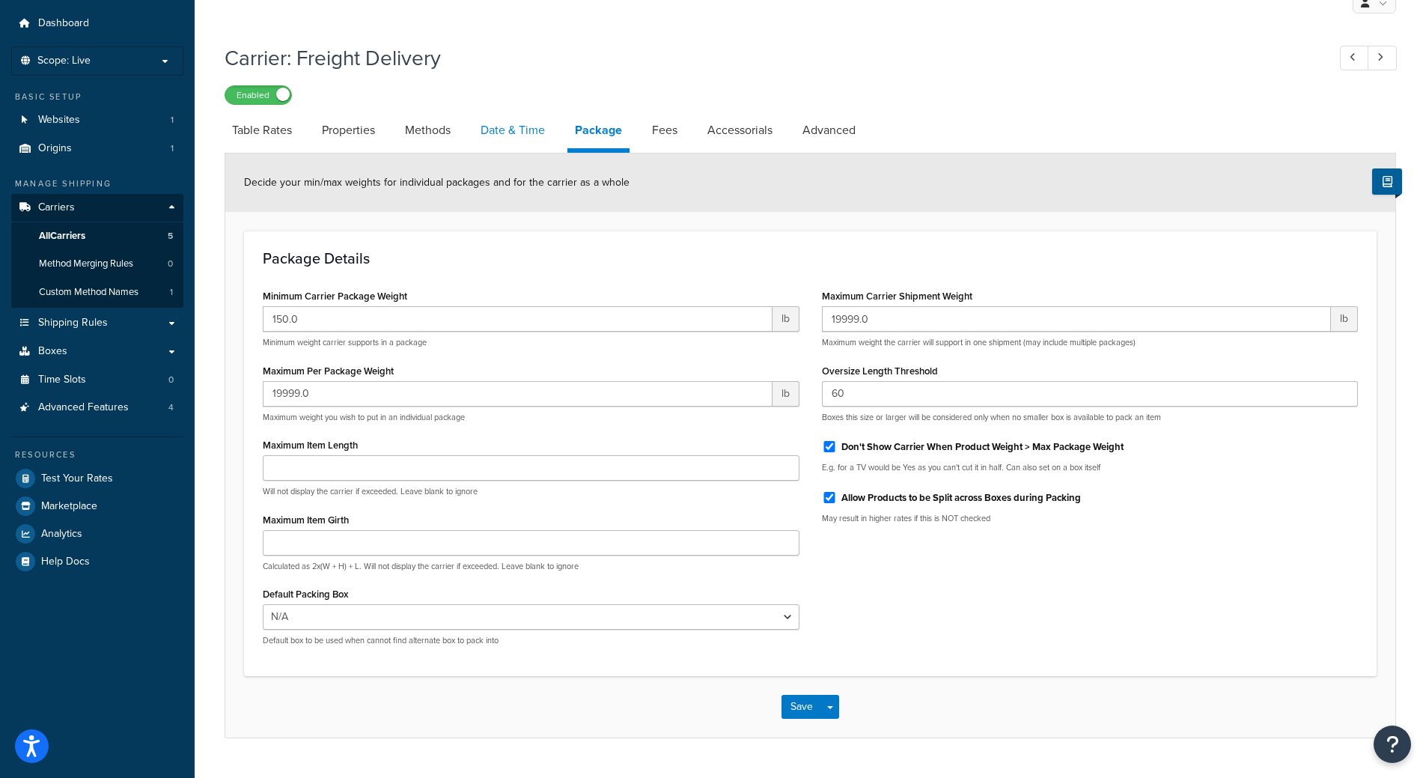
click at [544, 145] on link "Date & Time" at bounding box center [512, 130] width 79 height 36
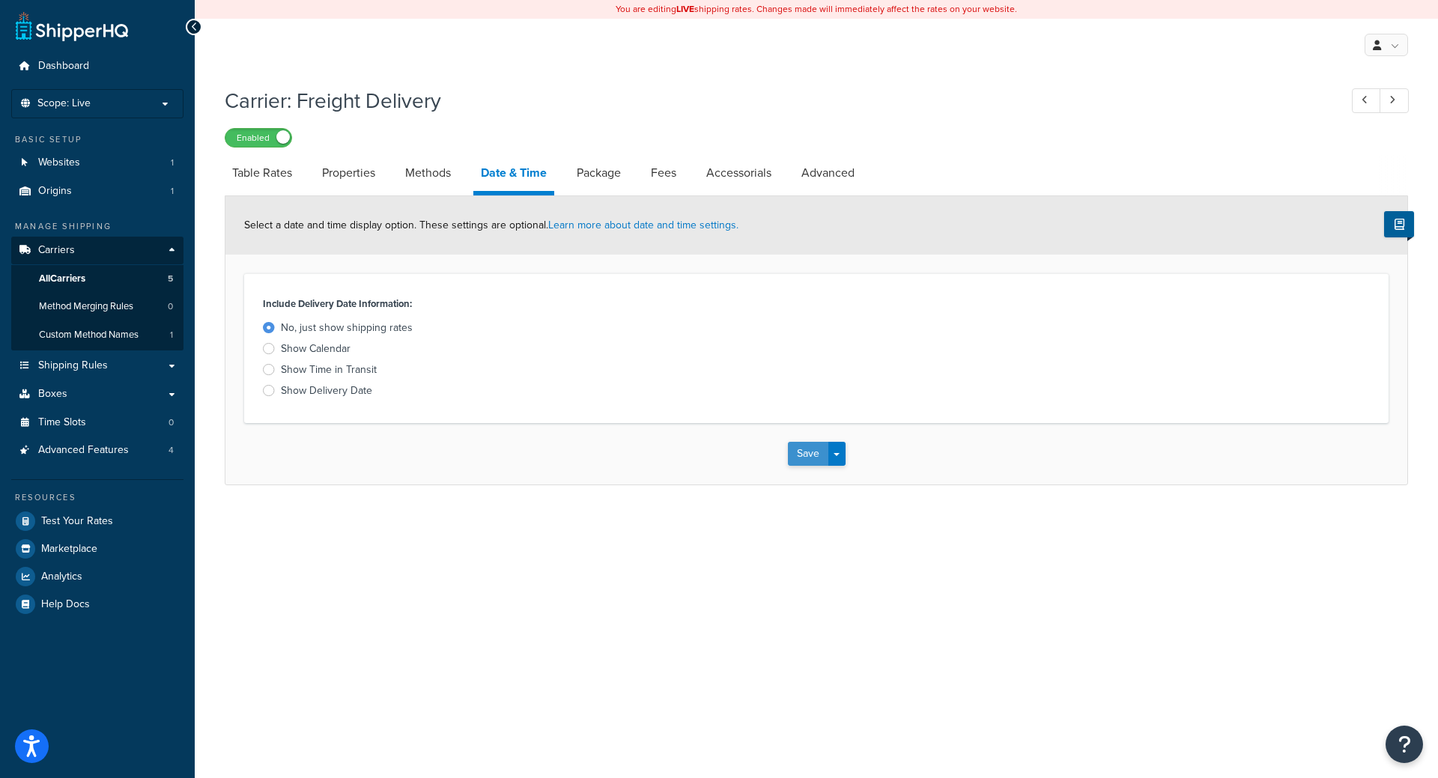
click at [800, 462] on button "Save" at bounding box center [808, 454] width 40 height 24
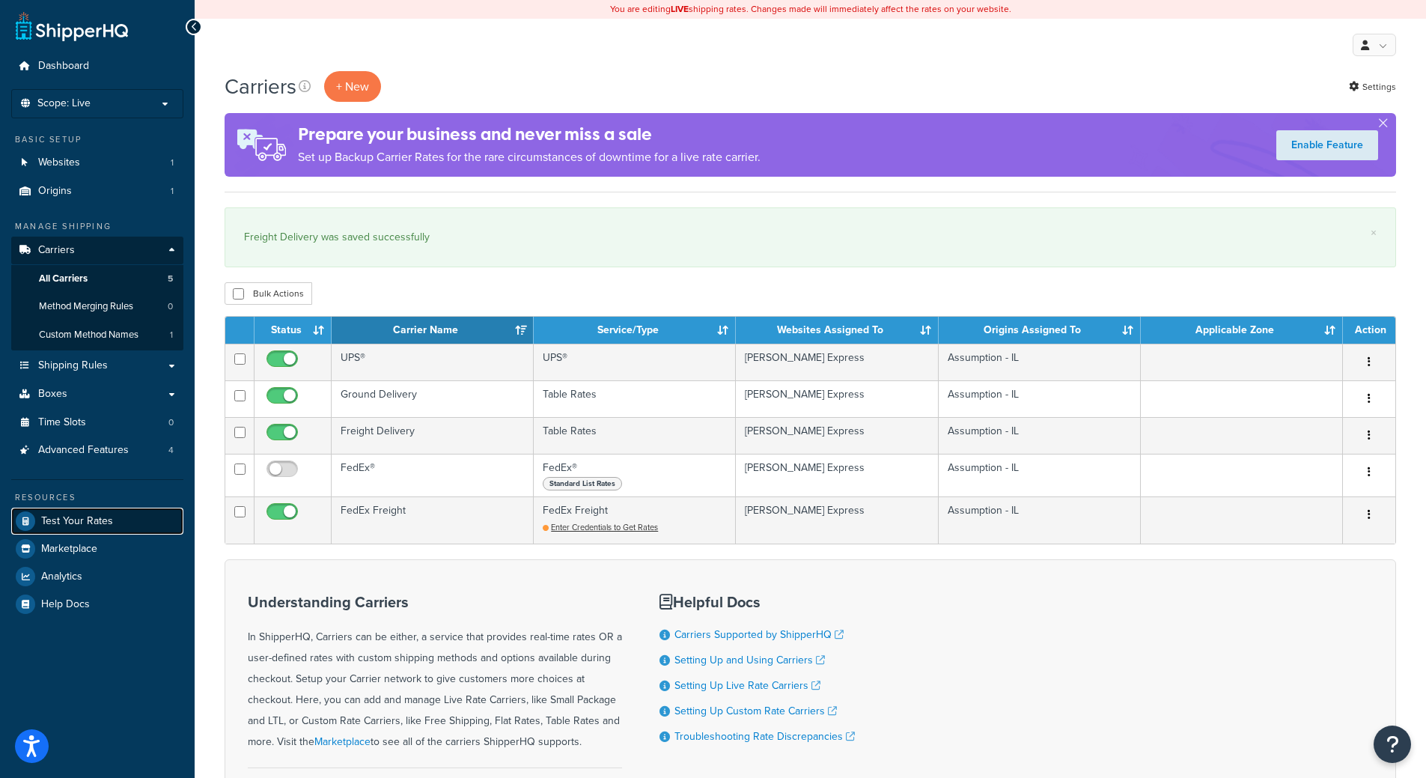
click at [114, 523] on link "Test Your Rates" at bounding box center [97, 521] width 172 height 27
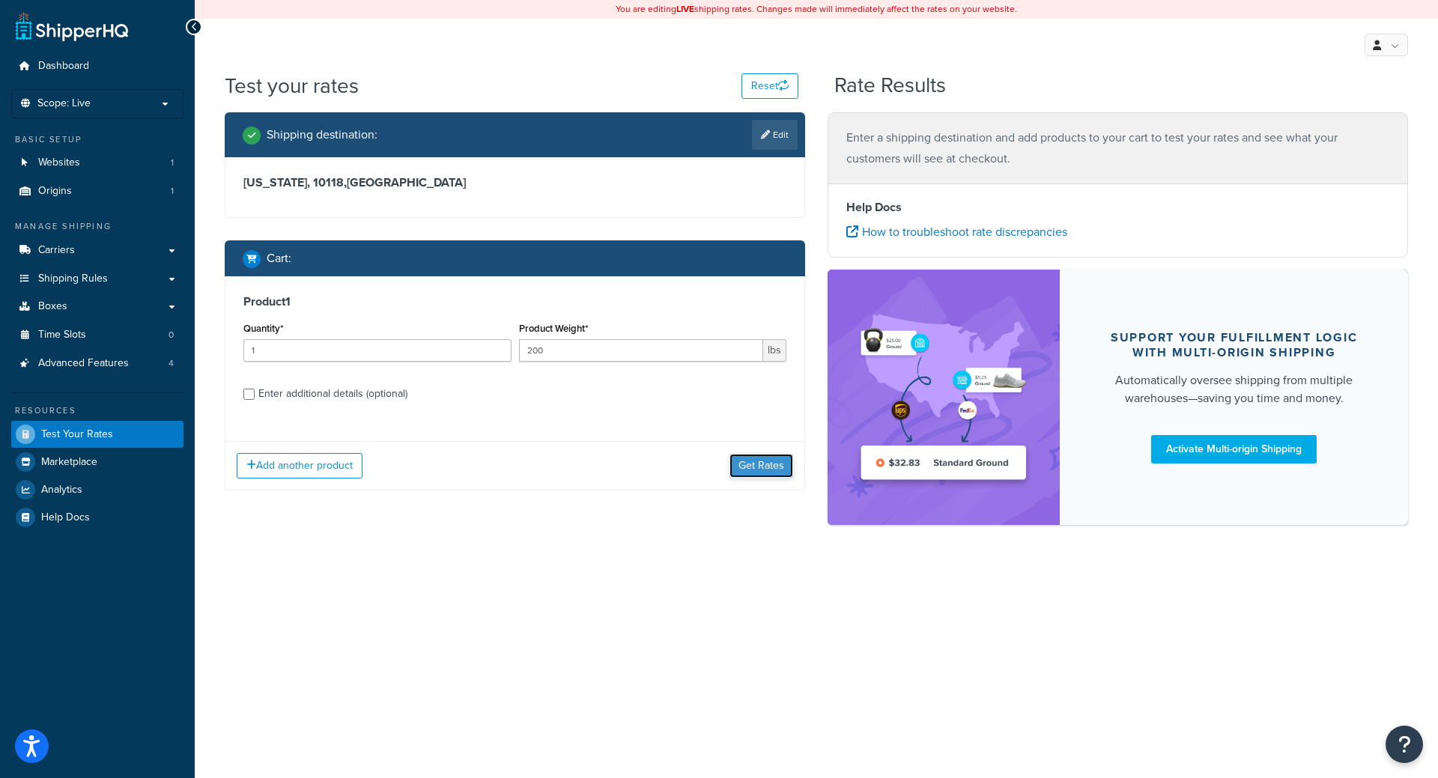
click at [764, 473] on button "Get Rates" at bounding box center [761, 466] width 64 height 24
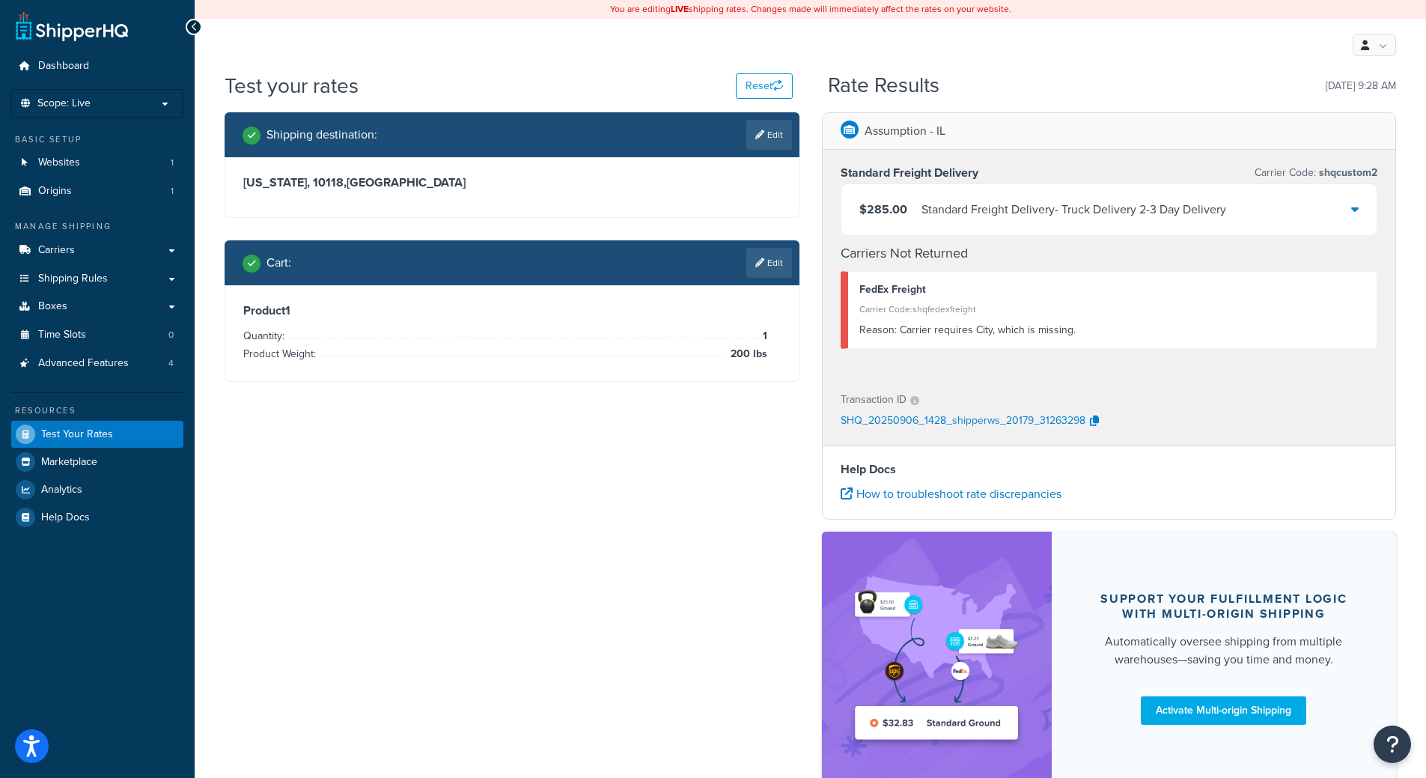
click at [1098, 228] on div "$285.00 Standard Freight Delivery - Truck Delivery 2-3 Day Delivery" at bounding box center [1110, 209] width 536 height 51
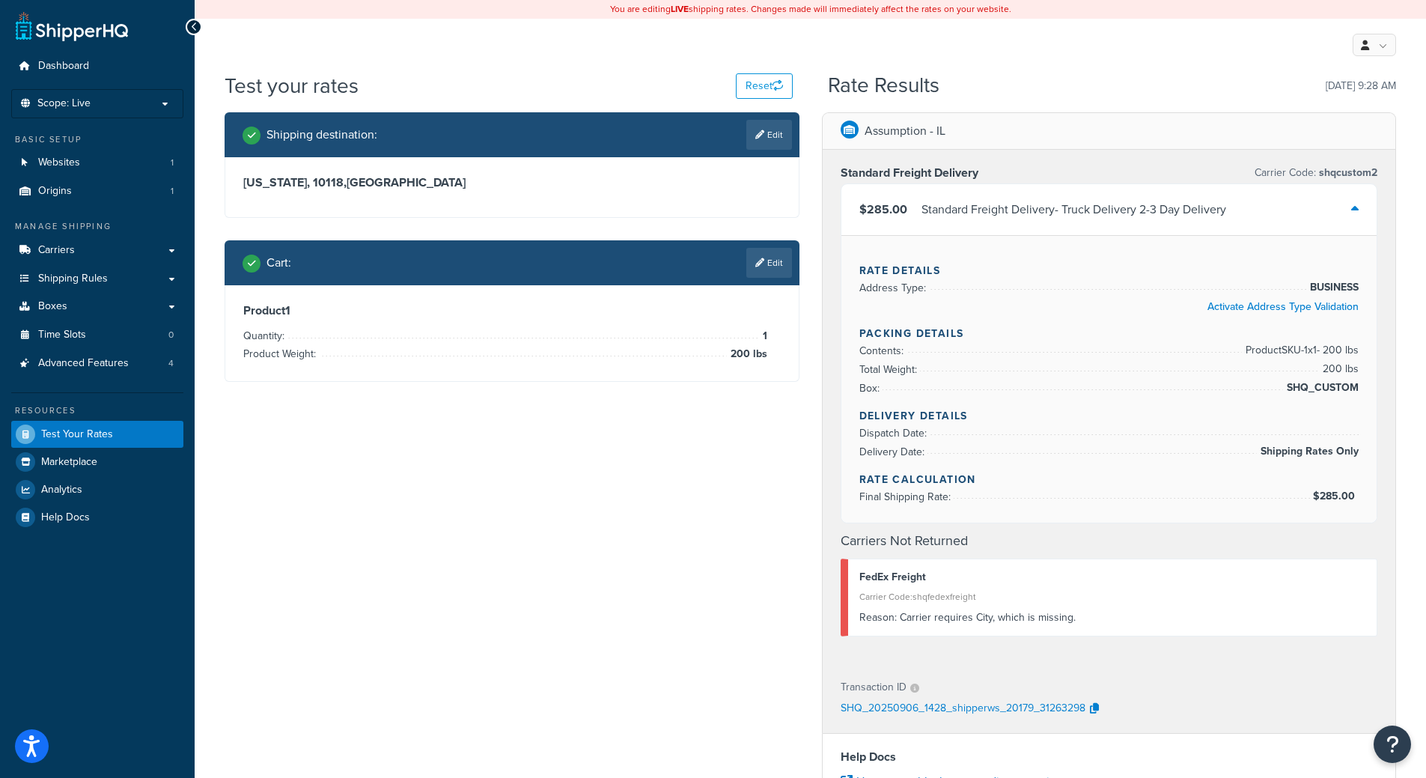
click at [1098, 228] on div "$285.00 Standard Freight Delivery - Truck Delivery 2-3 Day Delivery" at bounding box center [1110, 209] width 536 height 51
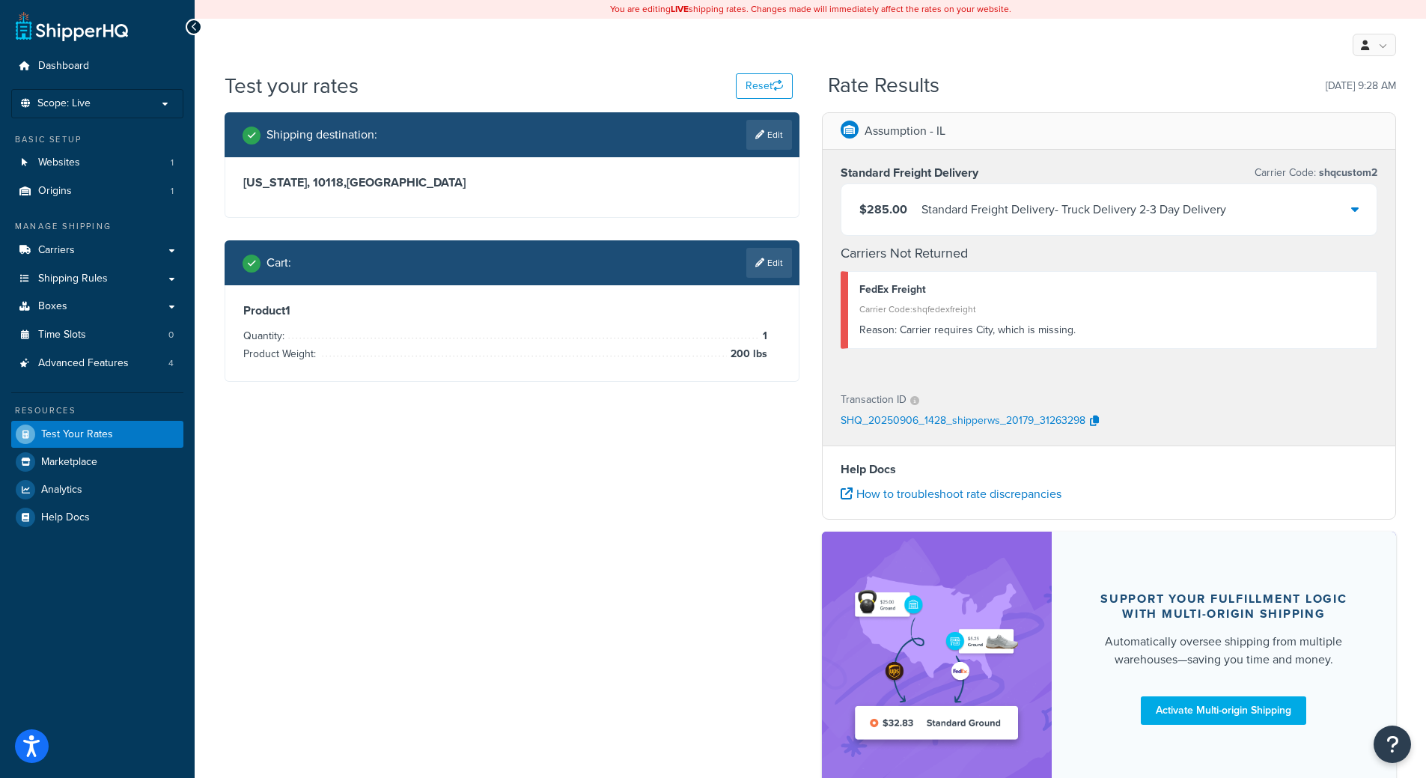
click at [1104, 210] on div "Standard Freight Delivery - Truck Delivery 2-3 Day Delivery" at bounding box center [1074, 209] width 305 height 21
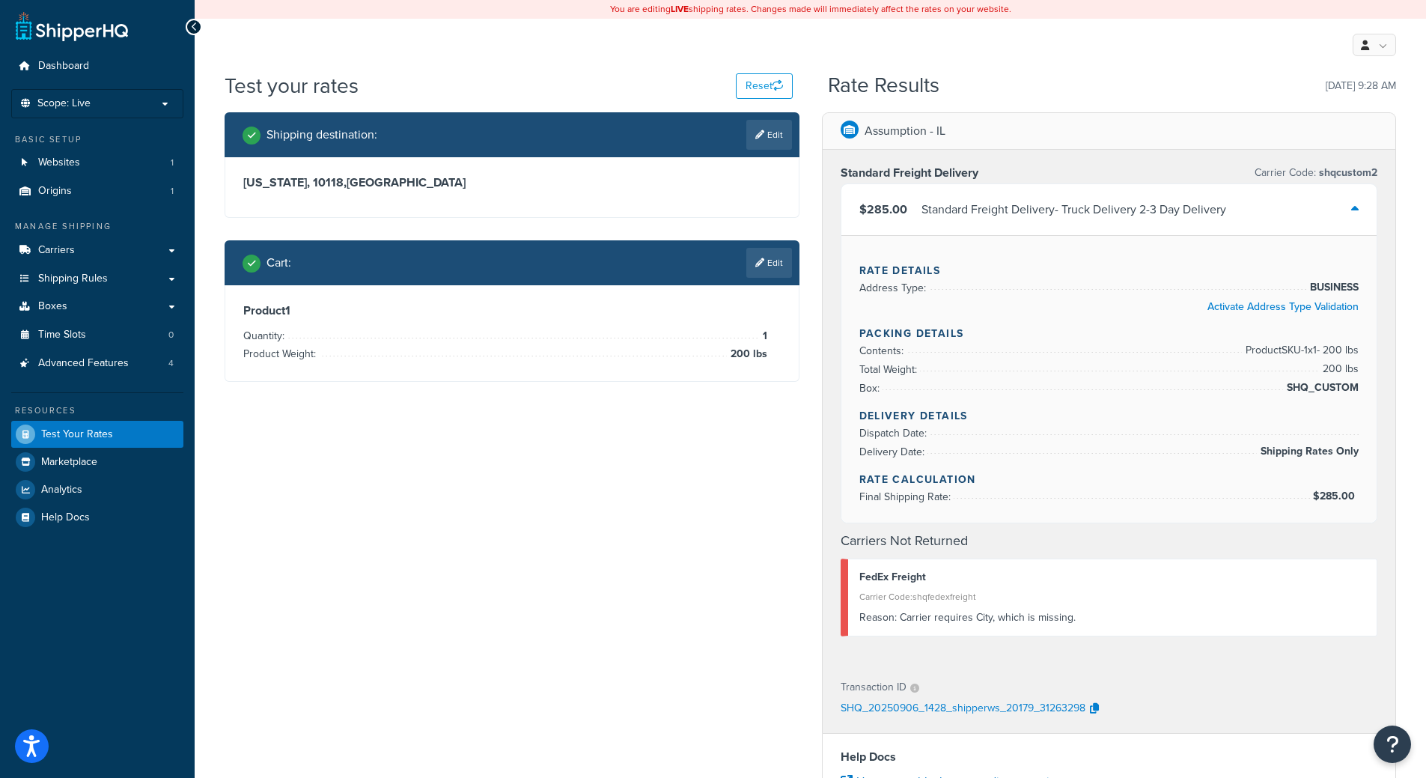
click at [1104, 210] on div "Standard Freight Delivery - Truck Delivery 2-3 Day Delivery" at bounding box center [1074, 209] width 305 height 21
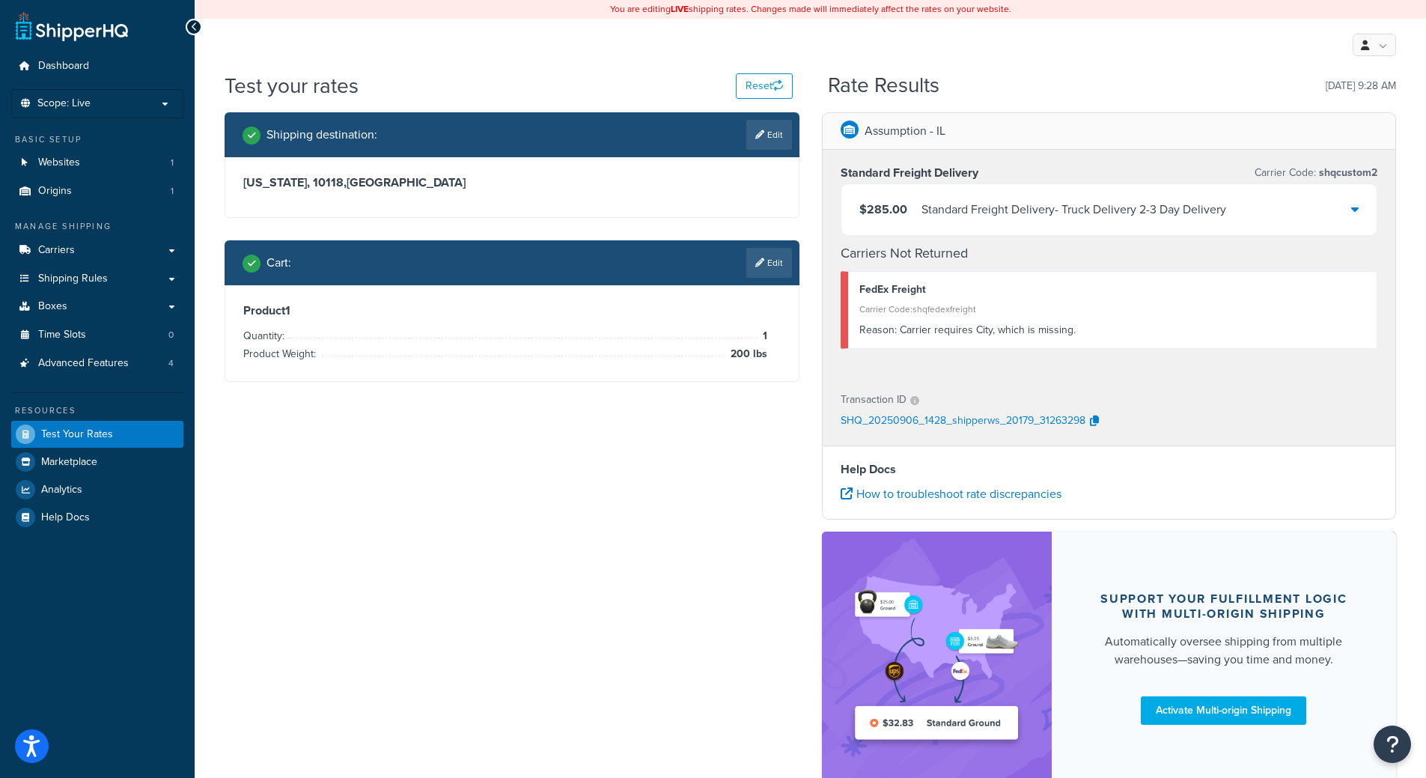
click at [1359, 219] on div "$285.00 Standard Freight Delivery - Truck Delivery 2-3 Day Delivery" at bounding box center [1110, 209] width 536 height 51
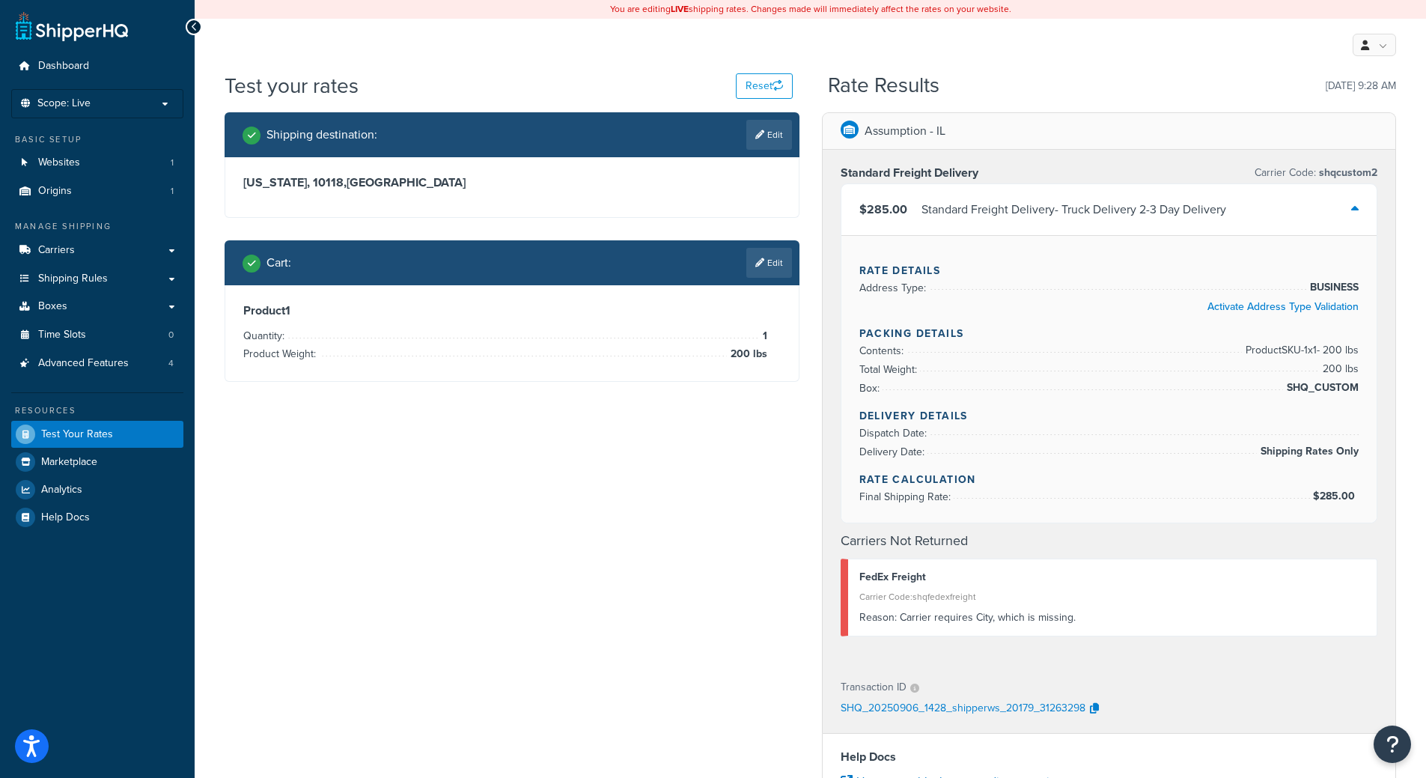
click at [1317, 379] on span "SHQ_CUSTOM" at bounding box center [1321, 388] width 76 height 18
click at [776, 262] on link "Edit" at bounding box center [769, 263] width 46 height 30
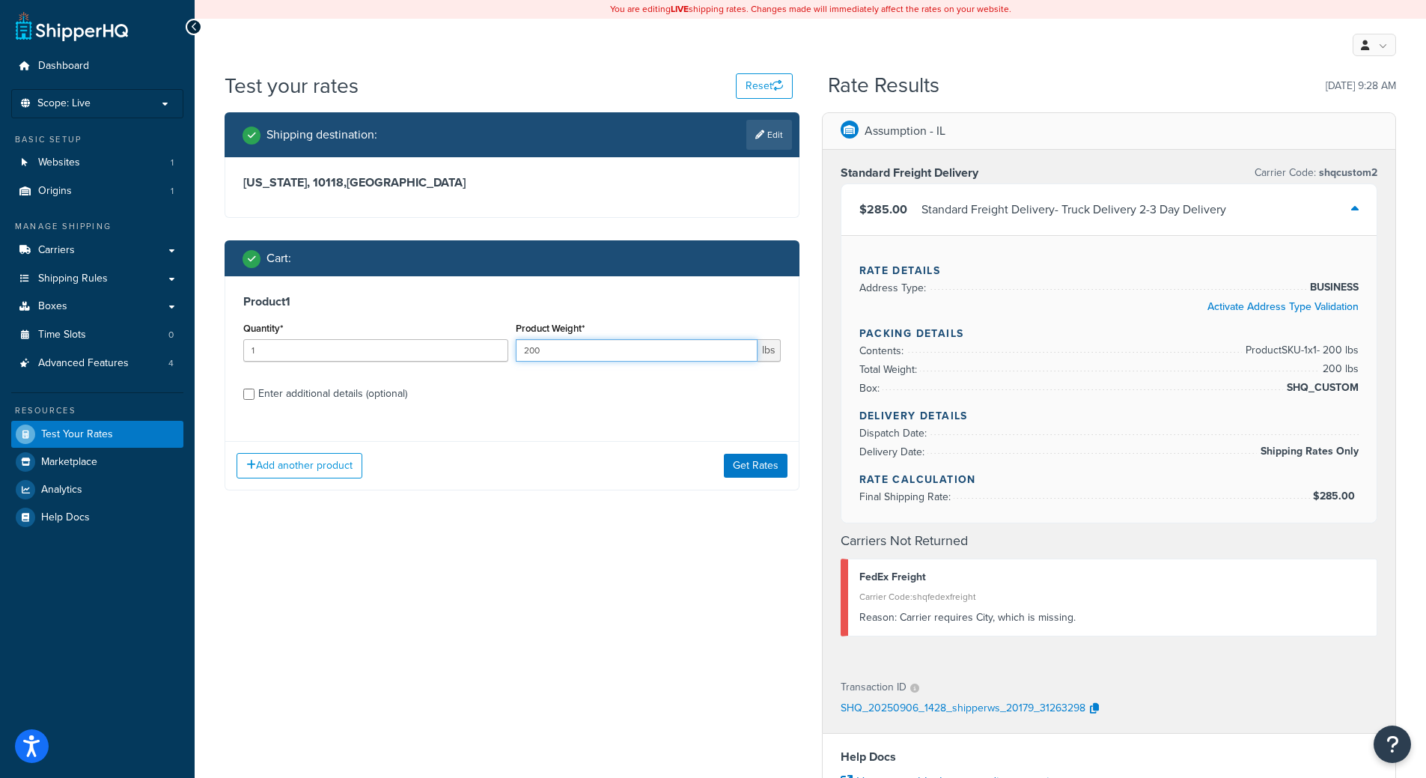
drag, startPoint x: 550, startPoint y: 357, endPoint x: 415, endPoint y: 354, distance: 134.8
click at [416, 355] on div "Quantity* 1 Product Weight* 200 lbs" at bounding box center [512, 345] width 545 height 55
type input "10"
click at [742, 463] on button "Get Rates" at bounding box center [756, 466] width 64 height 24
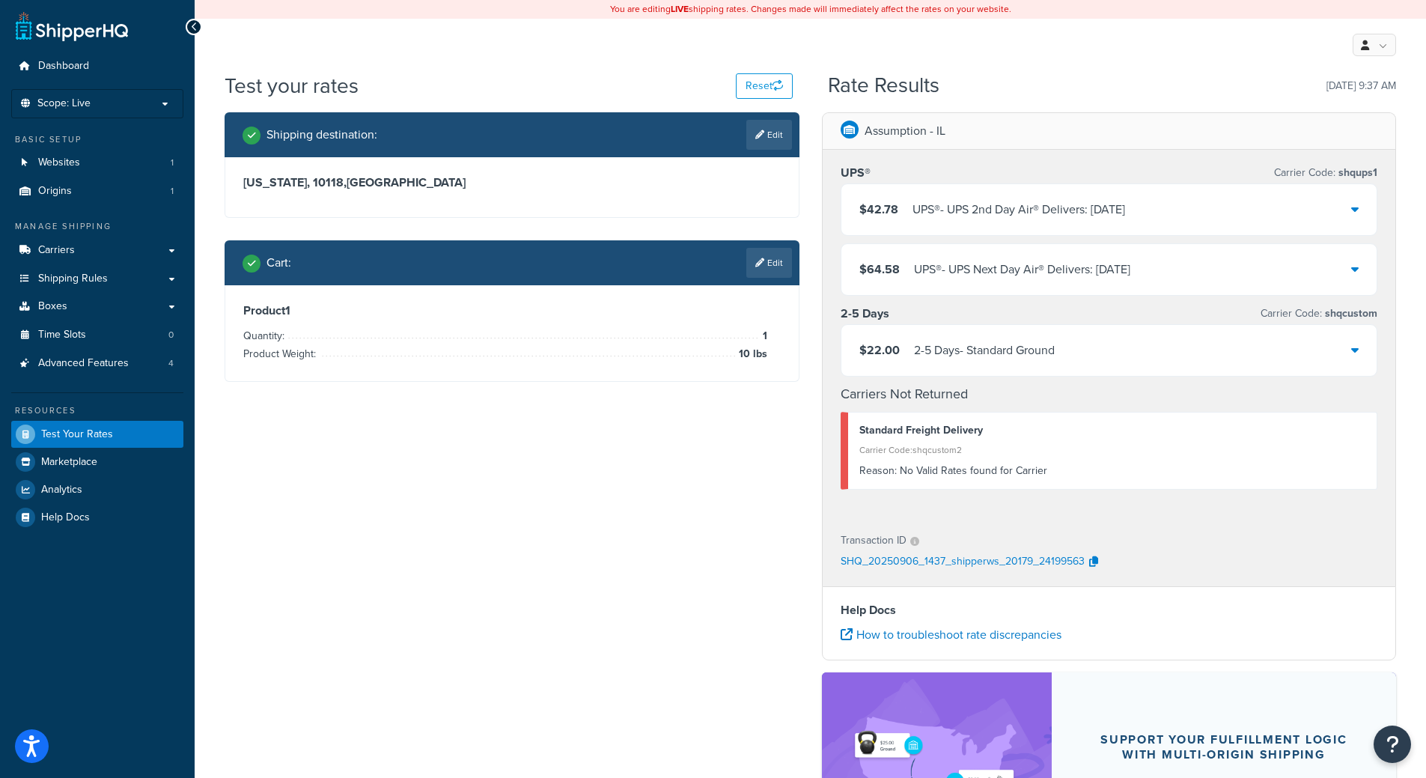
click at [1301, 250] on div "$64.58 UPS® - UPS Next Day Air® Delivers: [DATE]" at bounding box center [1110, 269] width 536 height 51
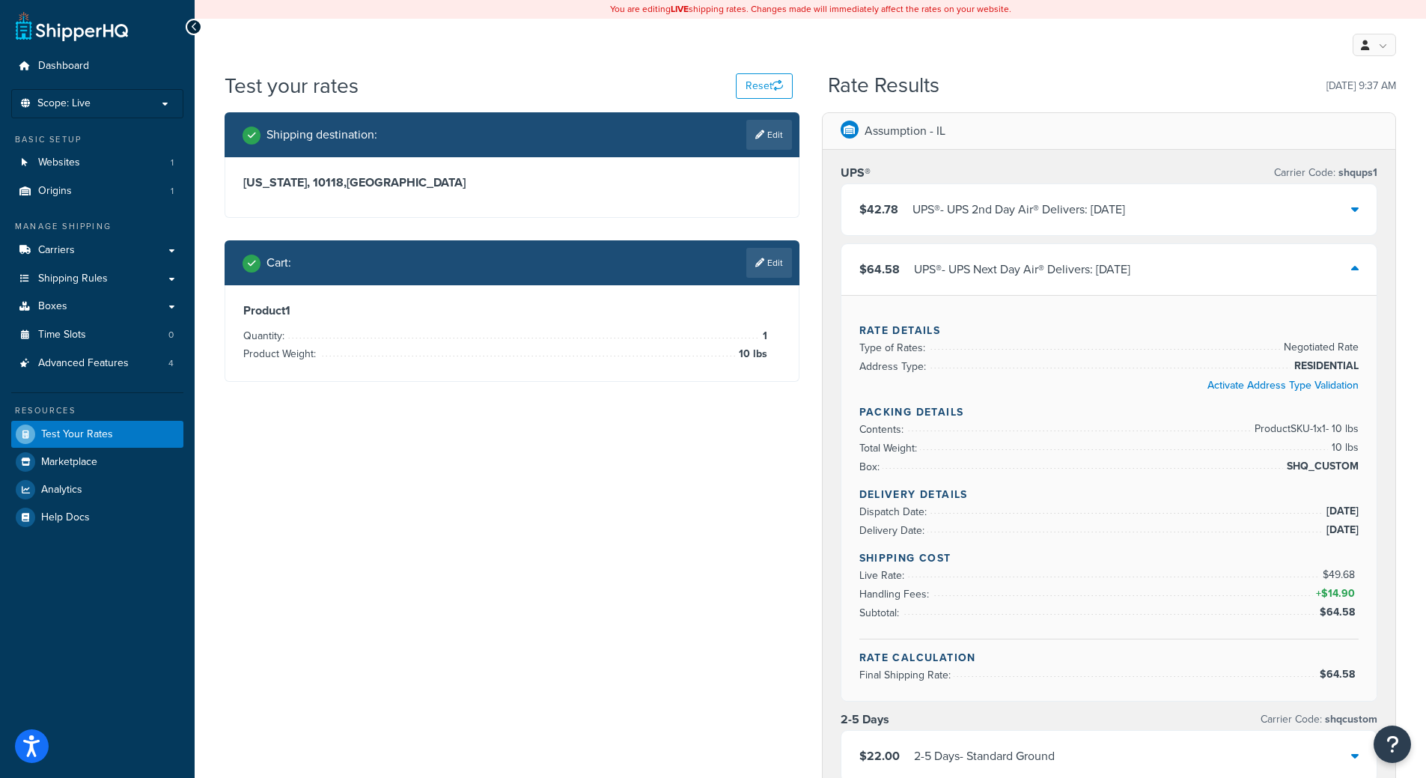
click at [1305, 219] on div "$42.78 UPS® - UPS 2nd Day Air® Delivers: [DATE]" at bounding box center [1110, 209] width 536 height 51
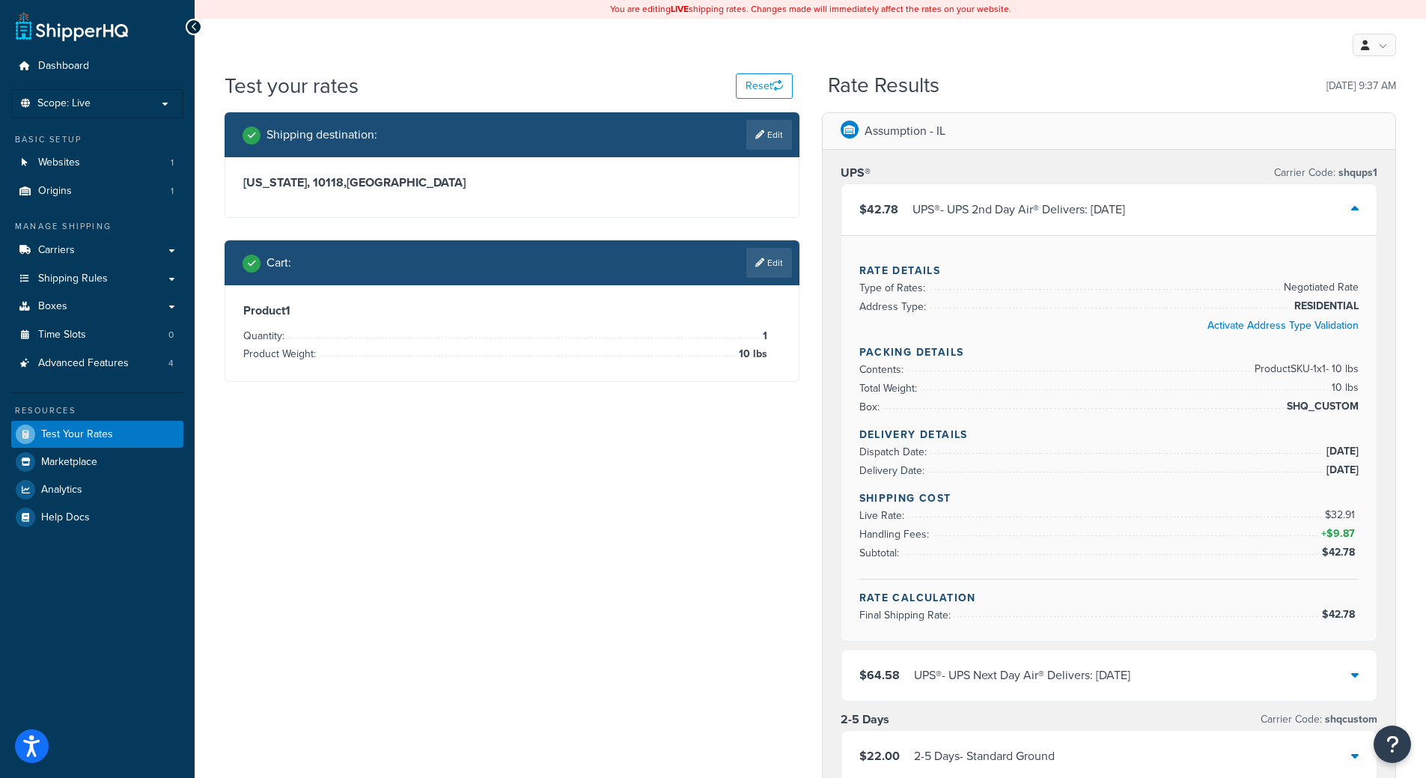
click at [1165, 657] on div "$64.58 UPS® - UPS Next Day Air® Delivers: [DATE]" at bounding box center [1110, 675] width 536 height 51
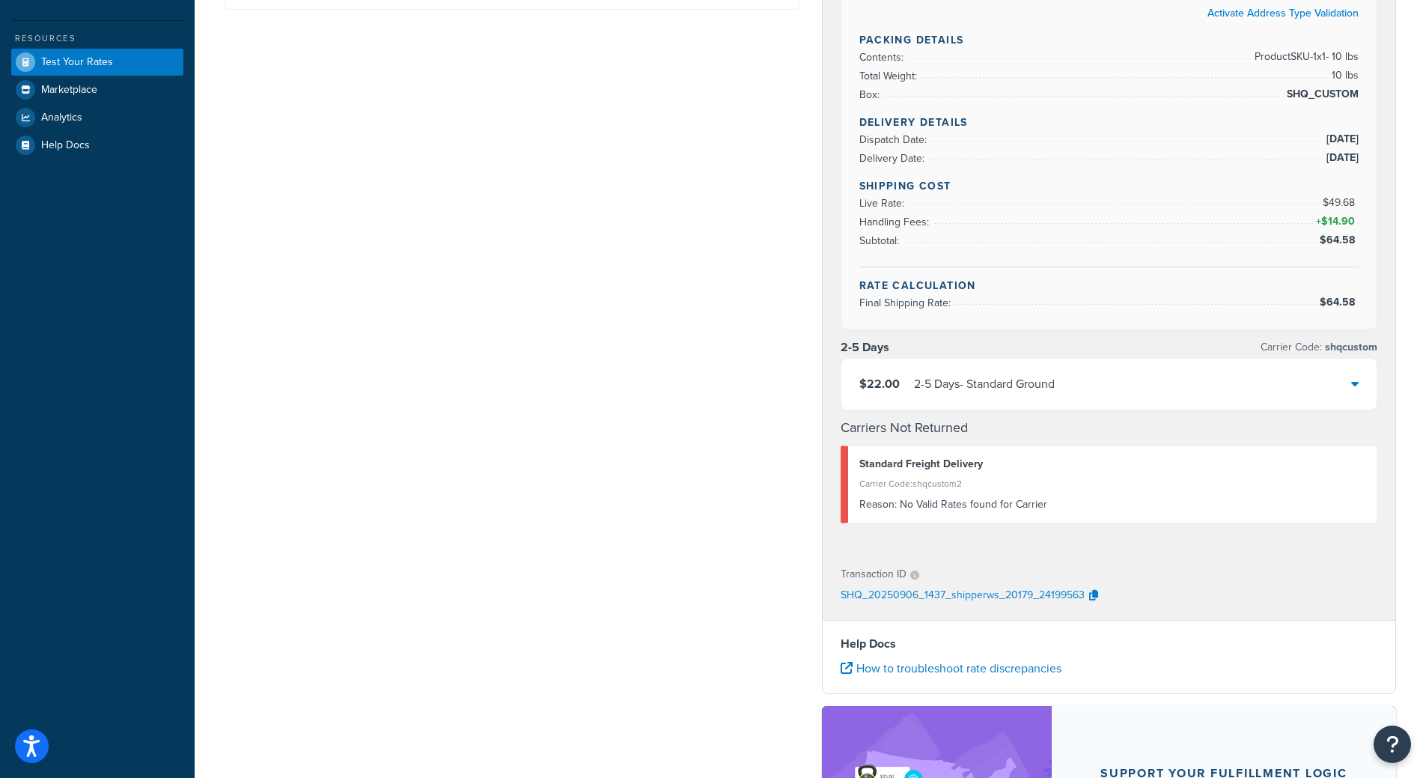
scroll to position [373, 0]
click at [1244, 372] on div "$22.00 2-5 Days - Standard Ground" at bounding box center [1110, 383] width 536 height 51
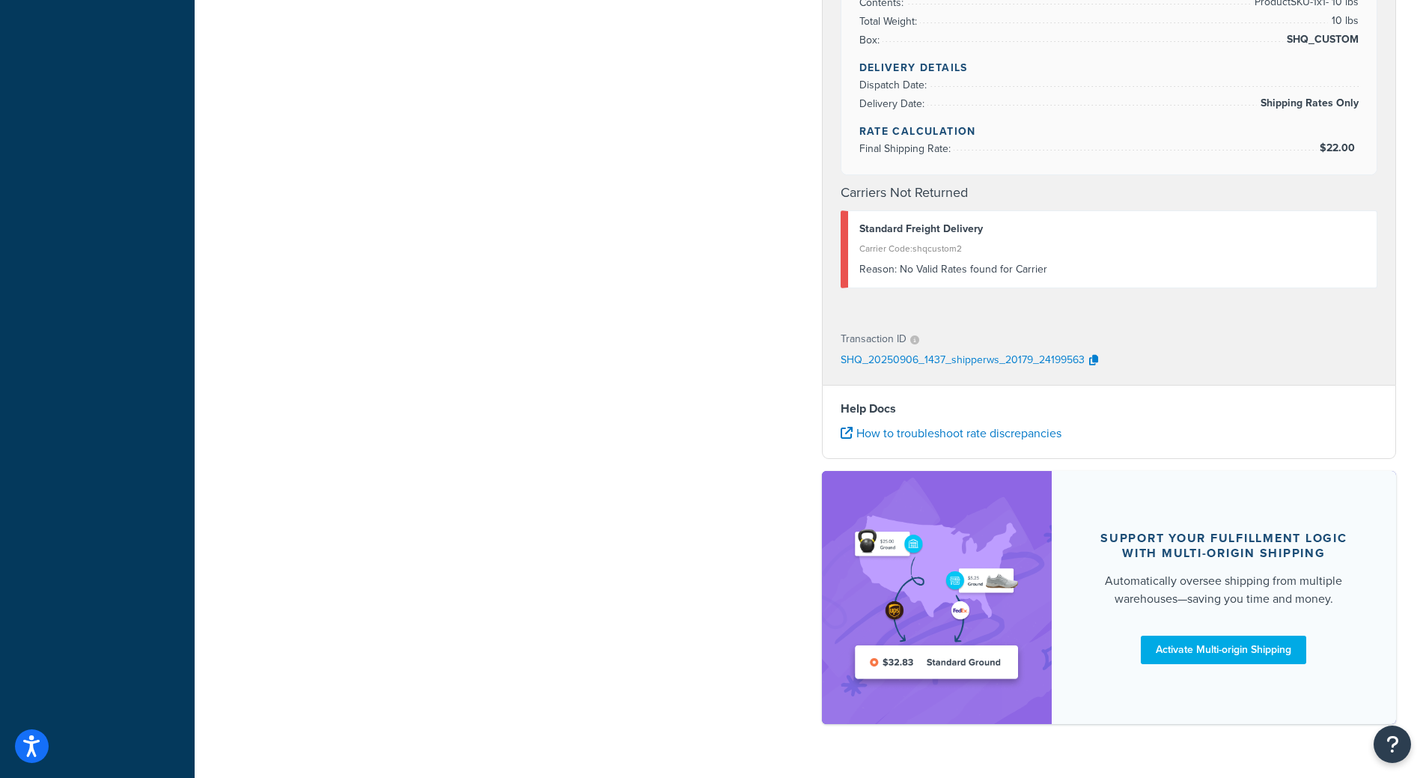
scroll to position [0, 0]
